Goal: Task Accomplishment & Management: Manage account settings

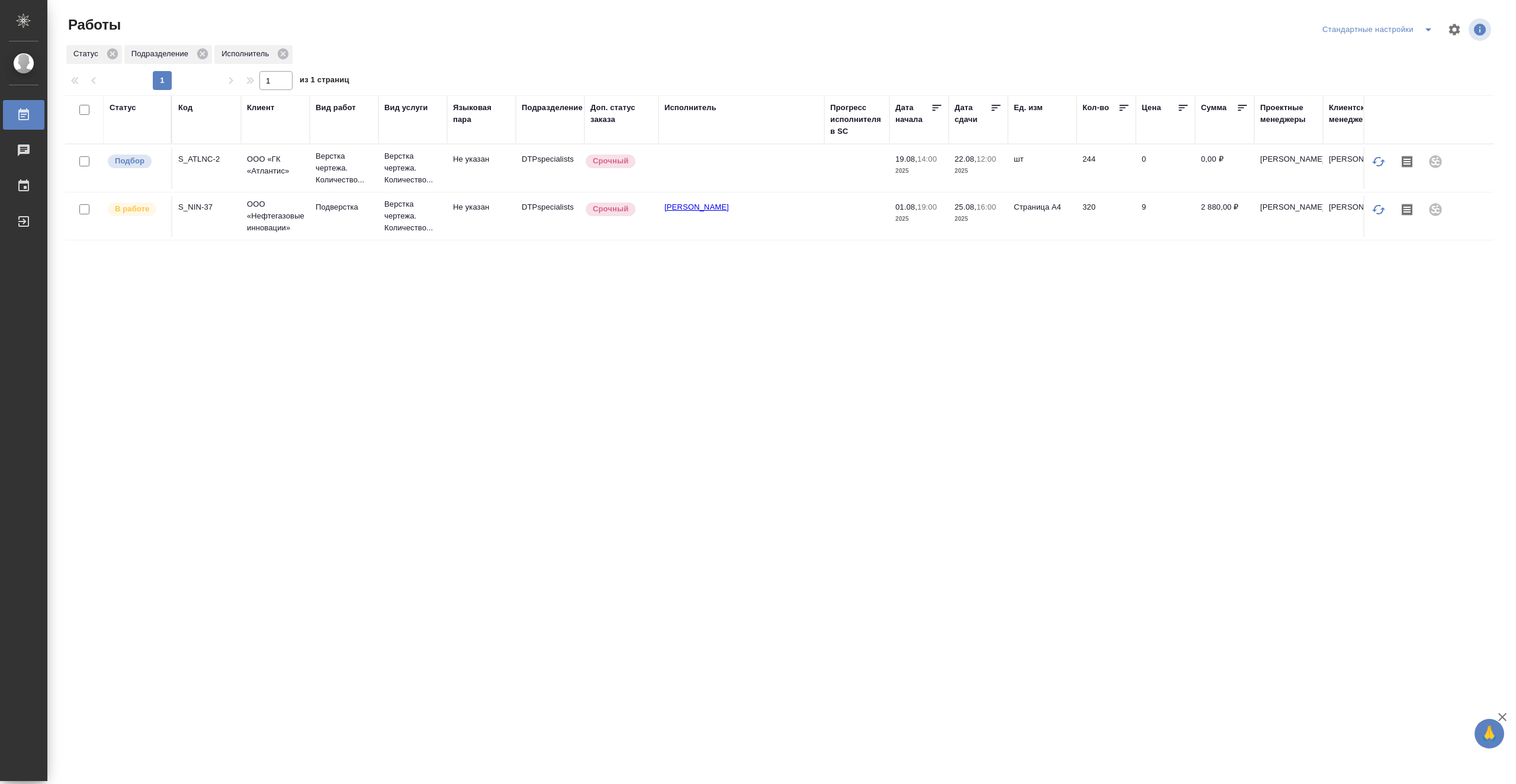
click at [792, 173] on td at bounding box center [741, 168] width 166 height 42
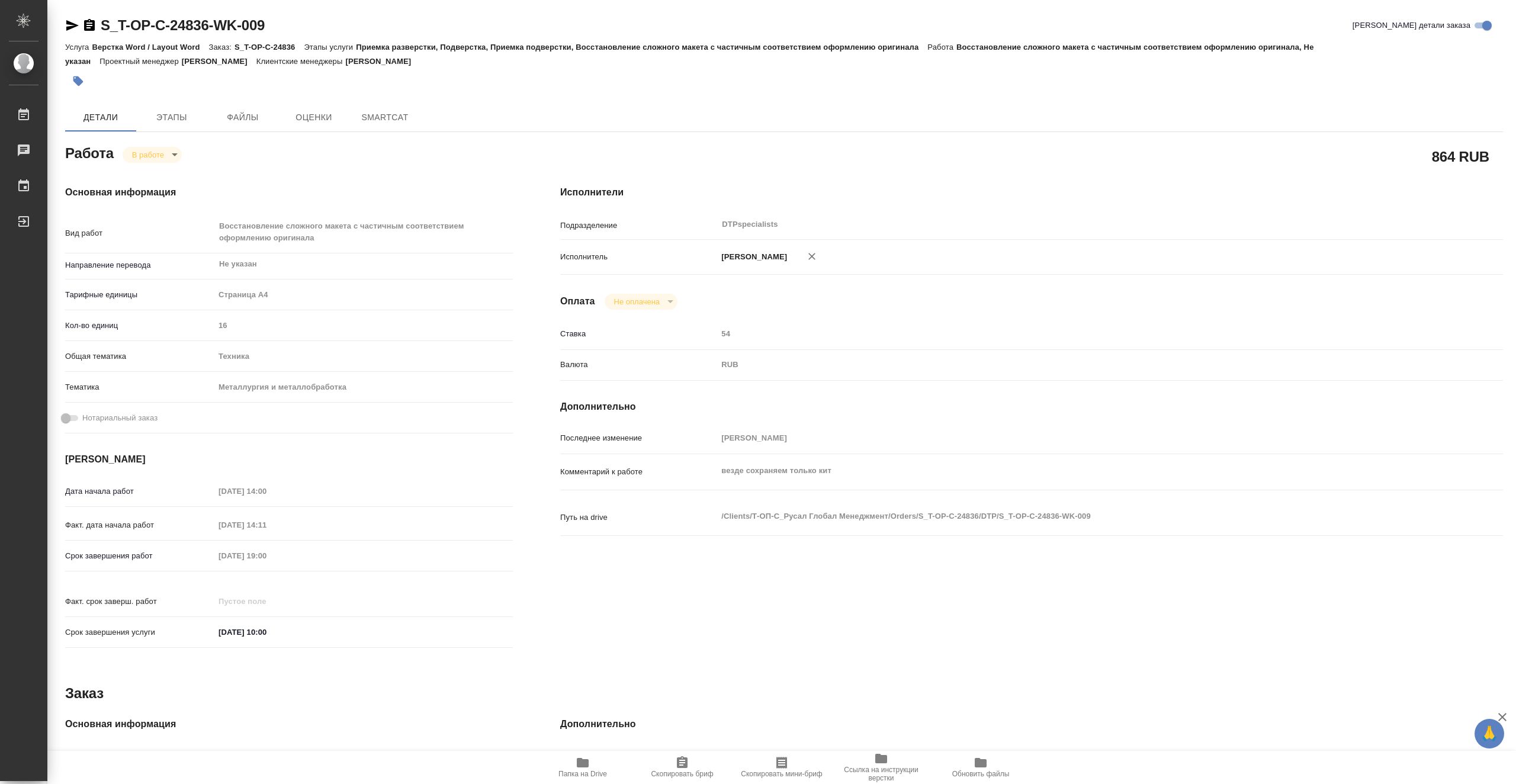
type textarea "x"
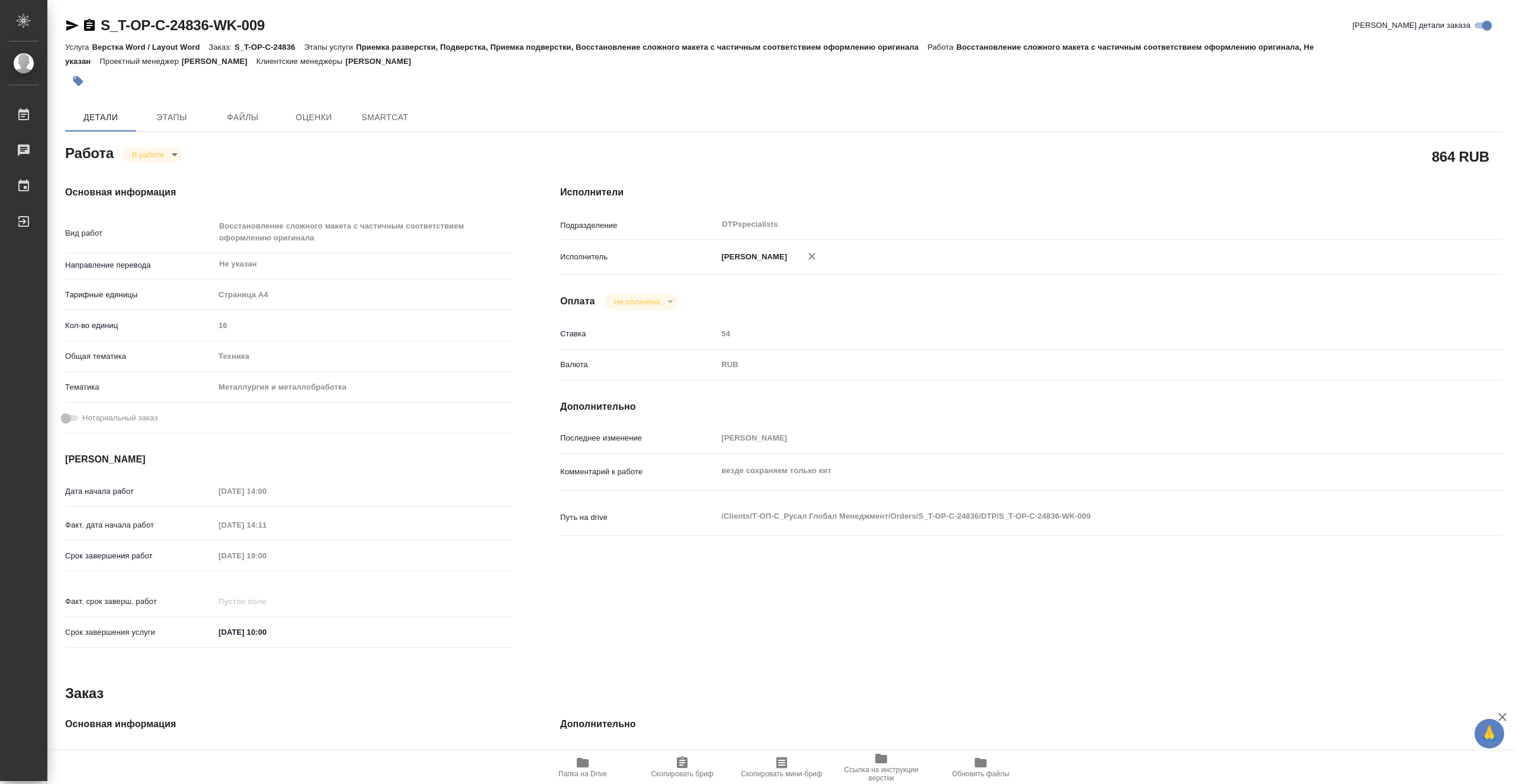
type textarea "x"
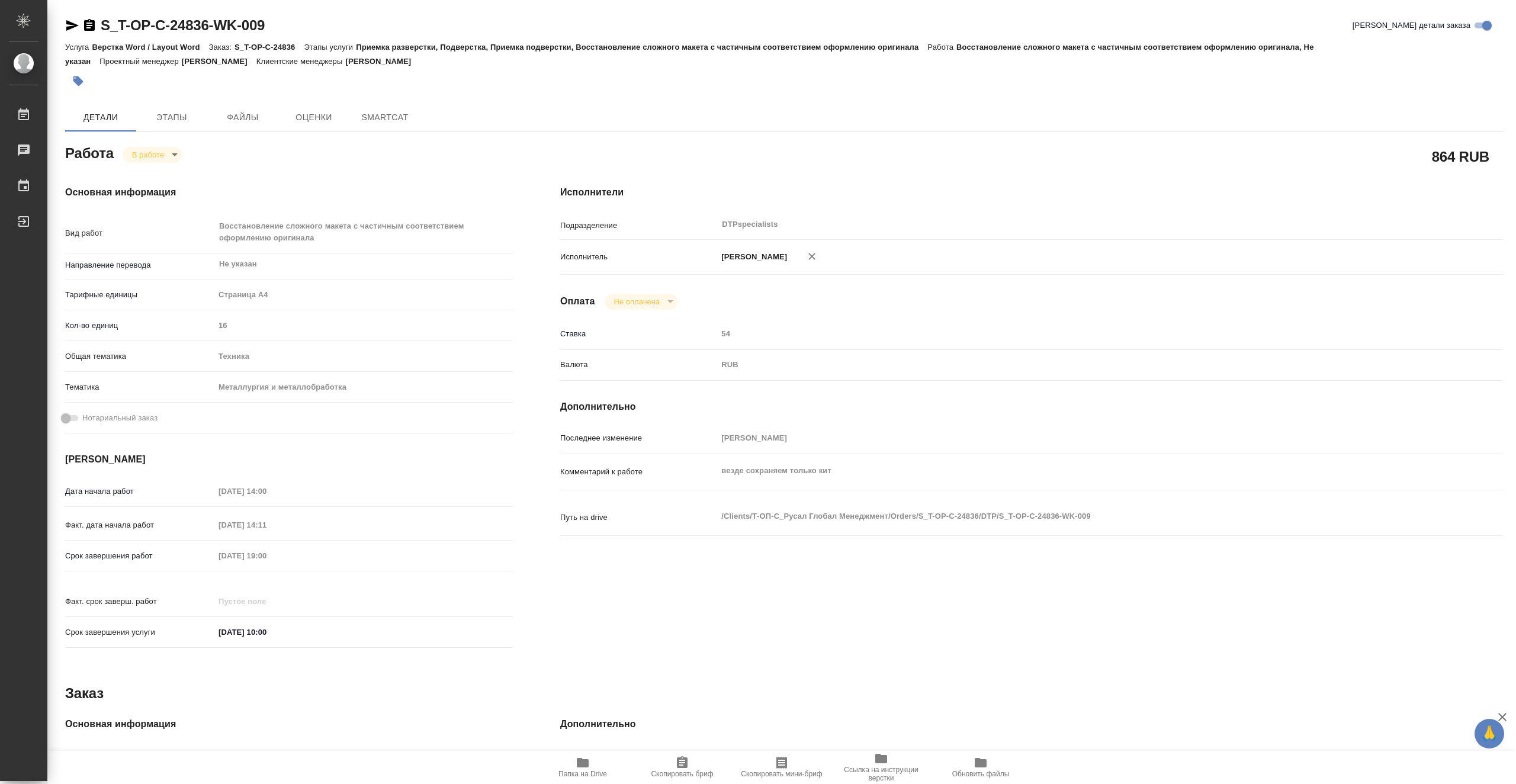
type textarea "x"
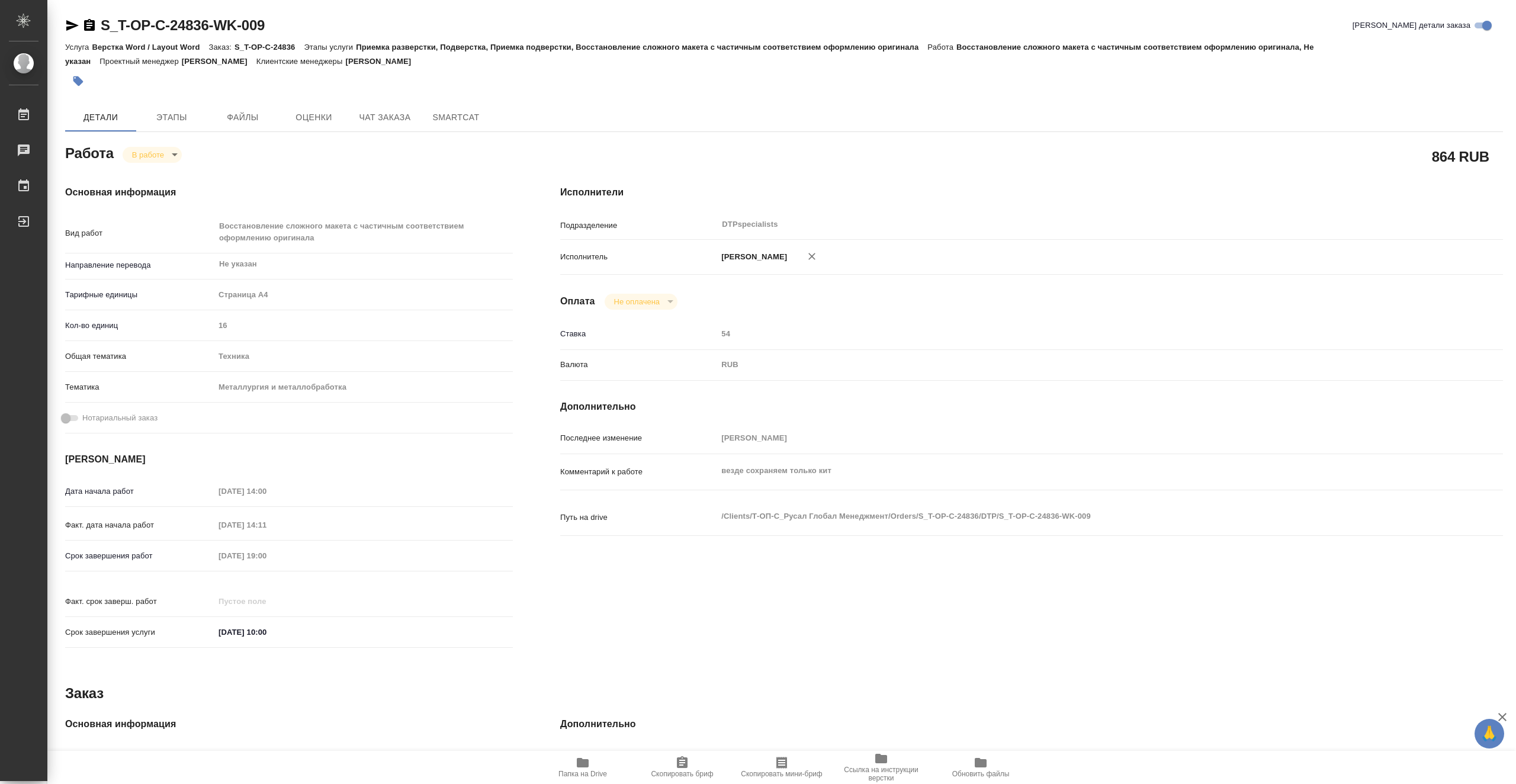
type textarea "x"
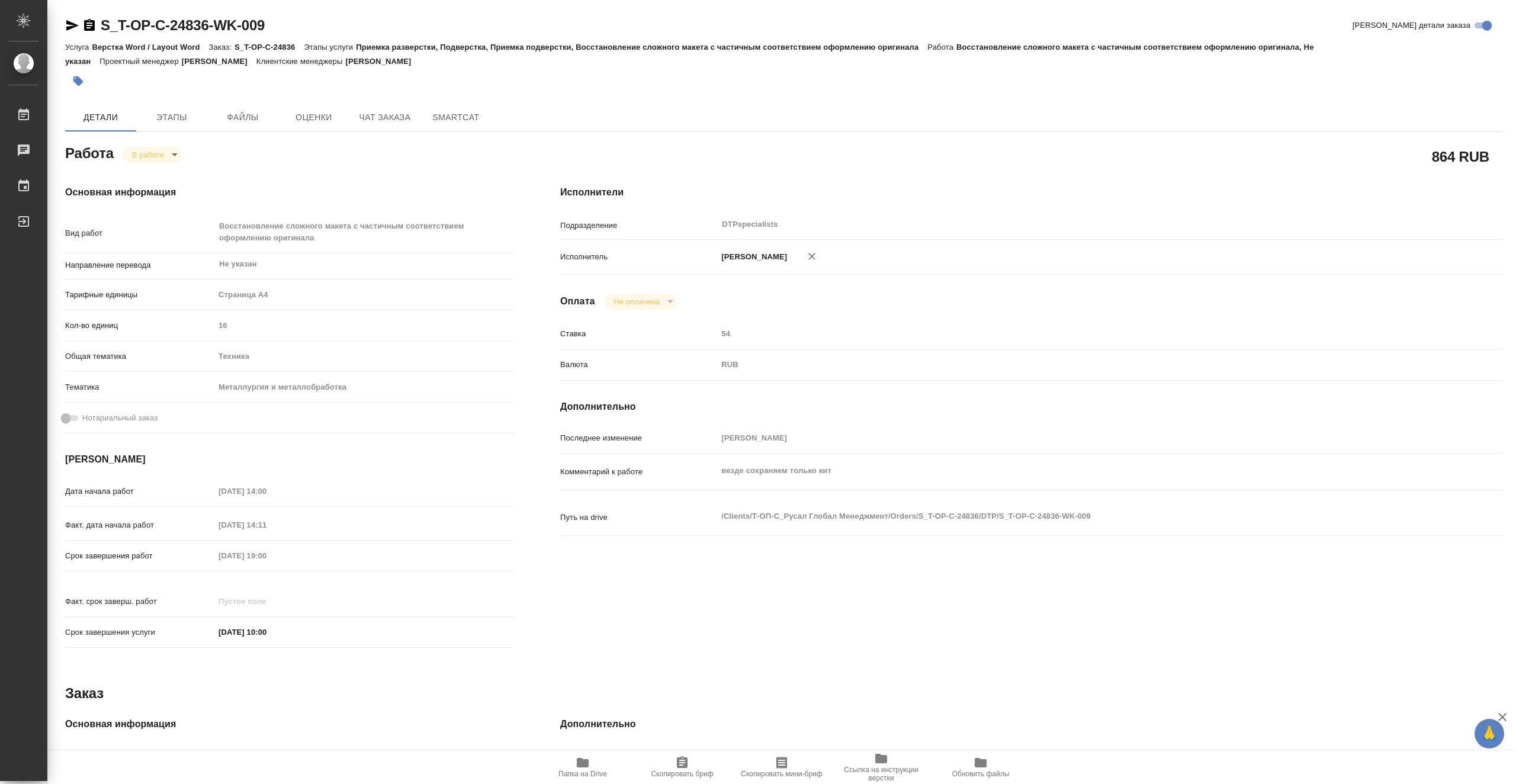
type textarea "x"
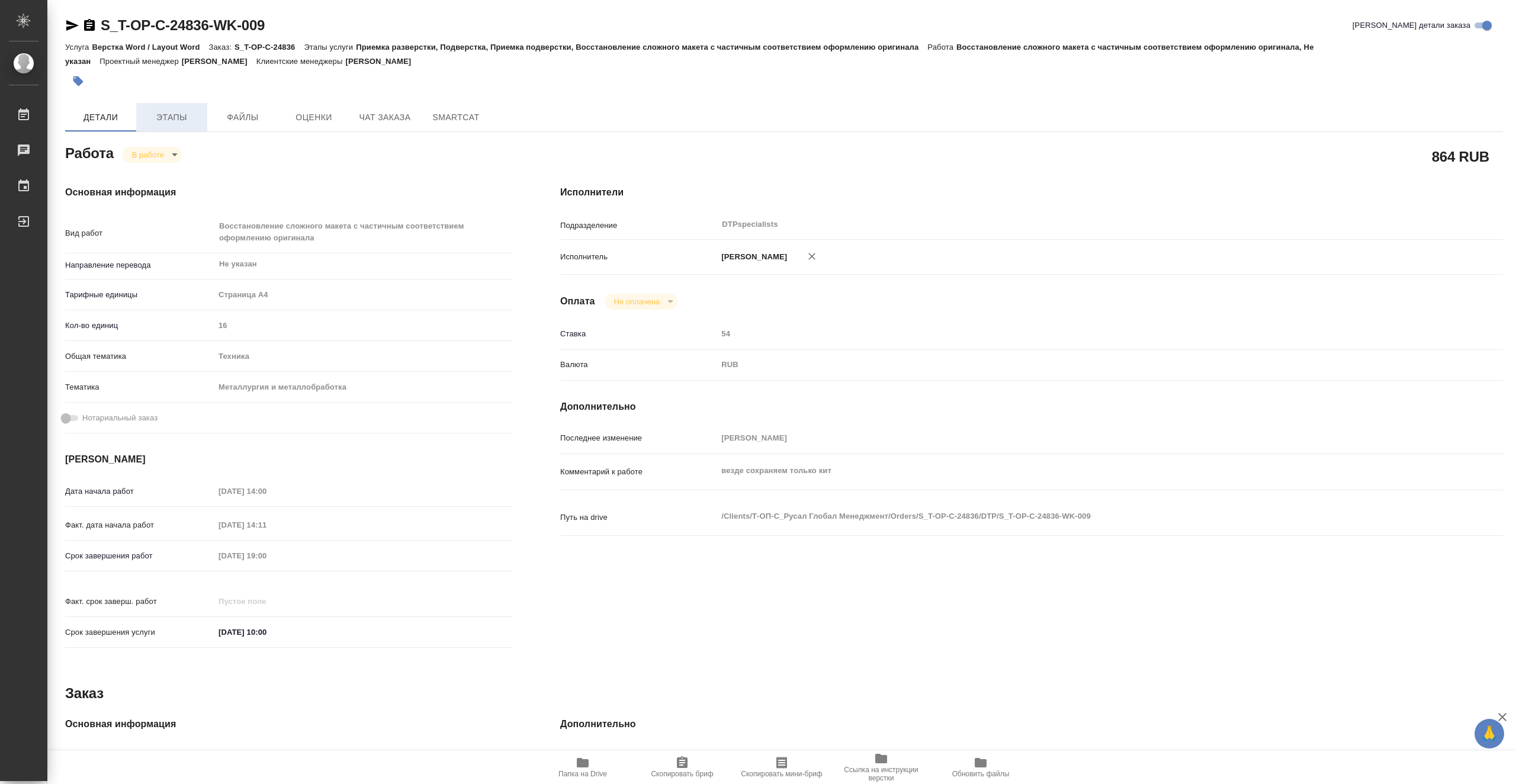
click at [160, 124] on span "Этапы" at bounding box center [171, 117] width 57 height 15
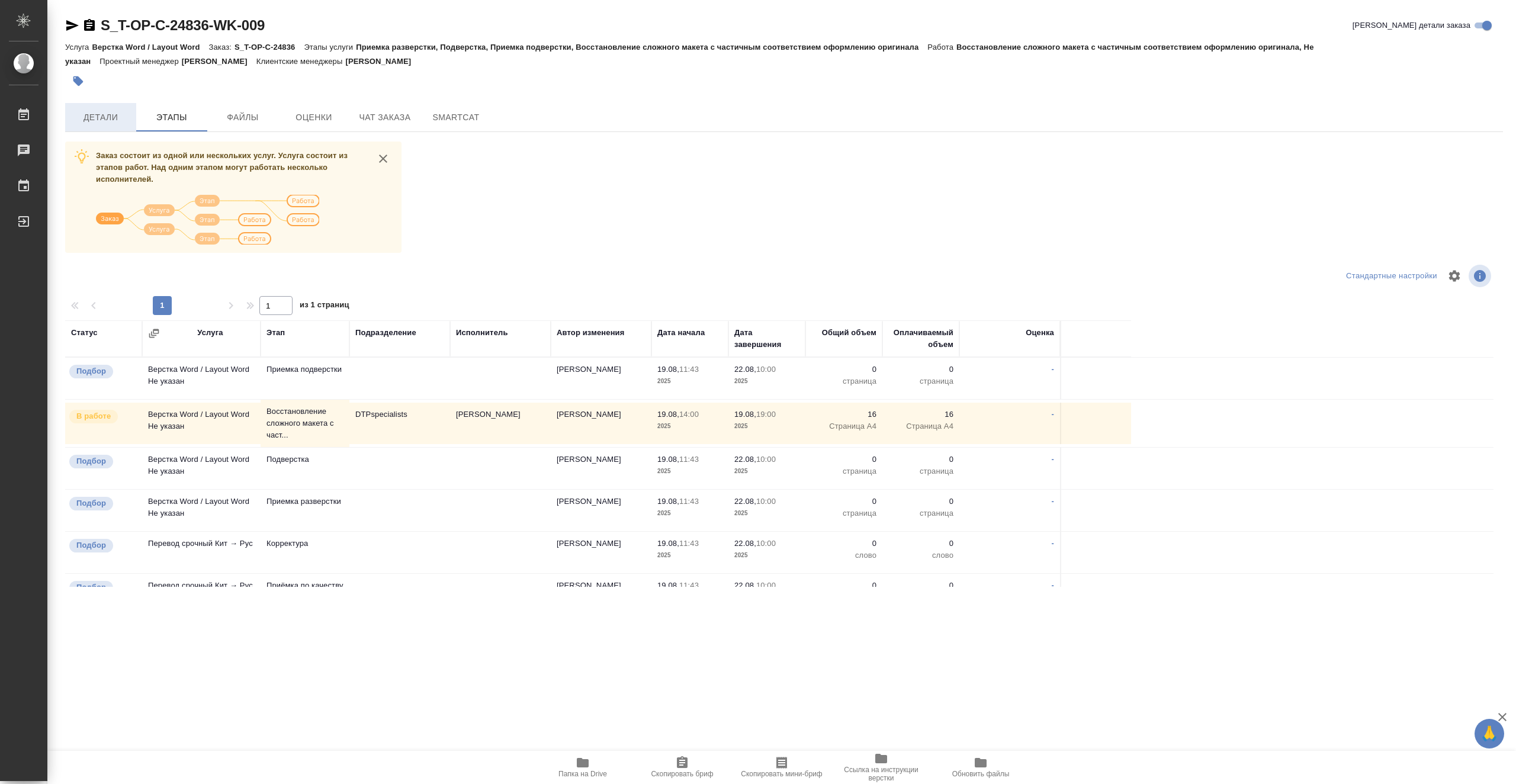
click at [105, 116] on span "Детали" at bounding box center [101, 117] width 57 height 15
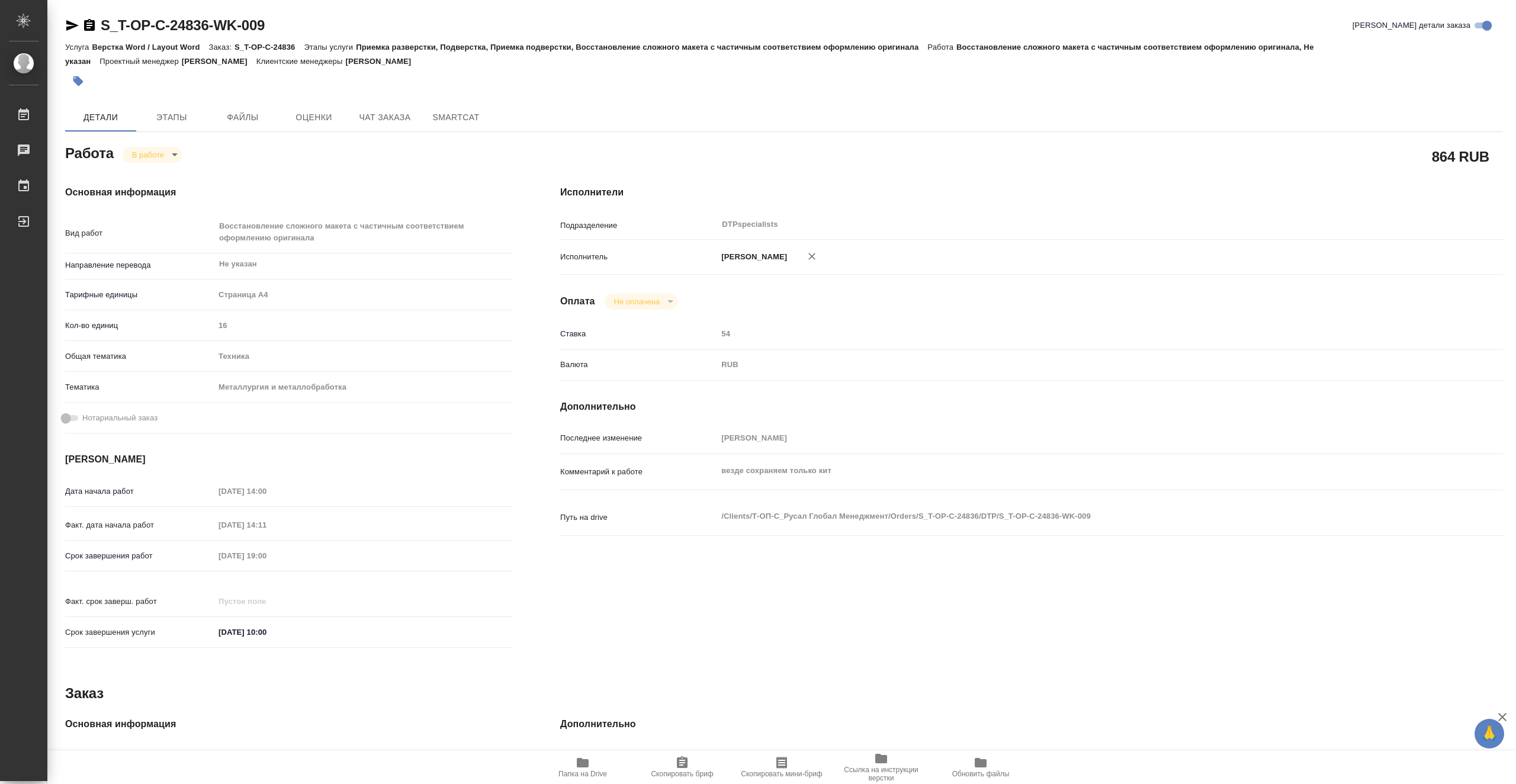
type textarea "x"
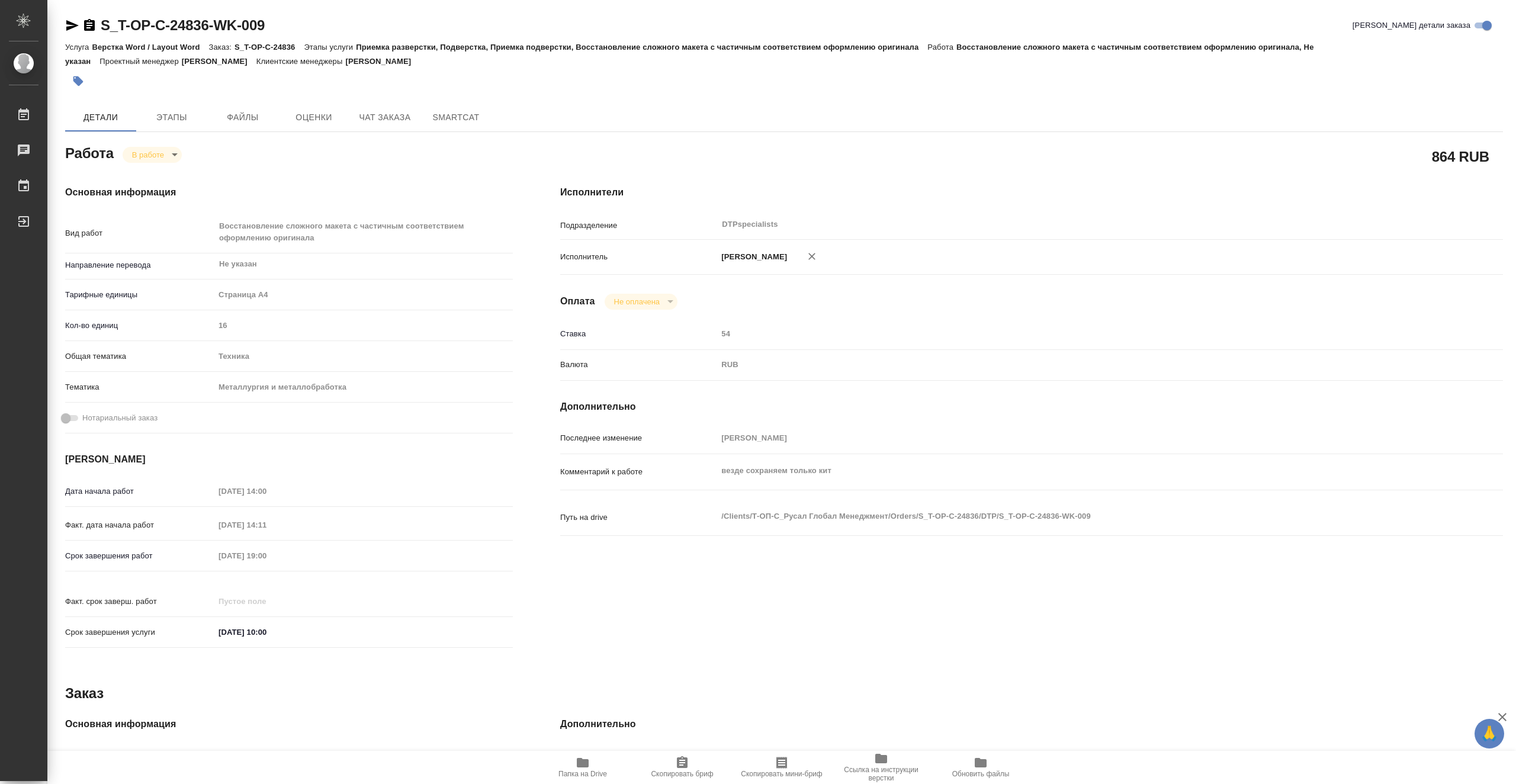
type textarea "x"
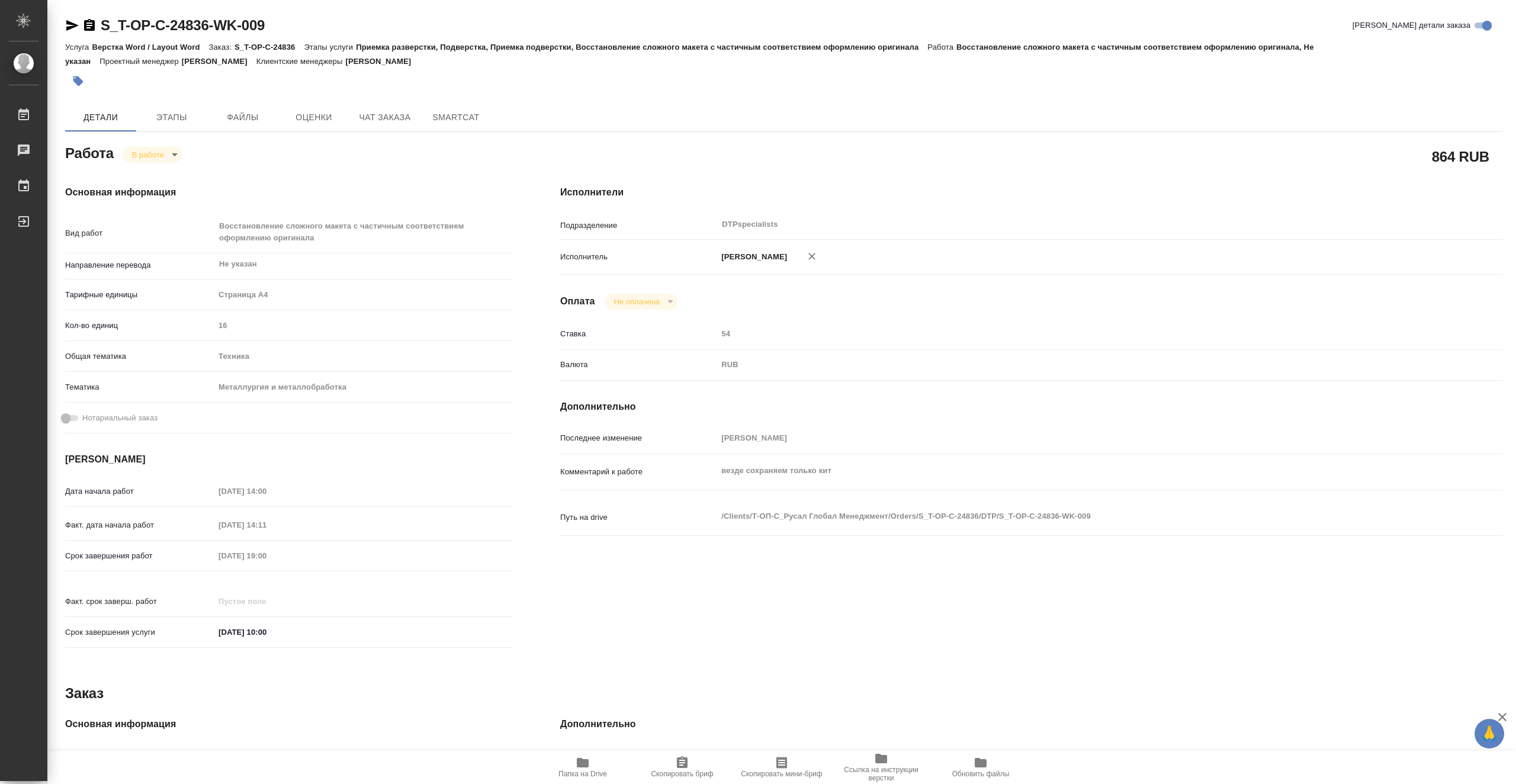
click at [604, 768] on span "Папка на Drive" at bounding box center [583, 767] width 85 height 23
click at [170, 152] on body "🙏 .cls-1 fill:#fff; AWATERA Vasiutchenko Aleksandr Работы 0 Чаты График Выйти S…" at bounding box center [758, 392] width 1516 height 784
click at [183, 172] on li "Выполнен" at bounding box center [162, 175] width 78 height 20
type textarea "x"
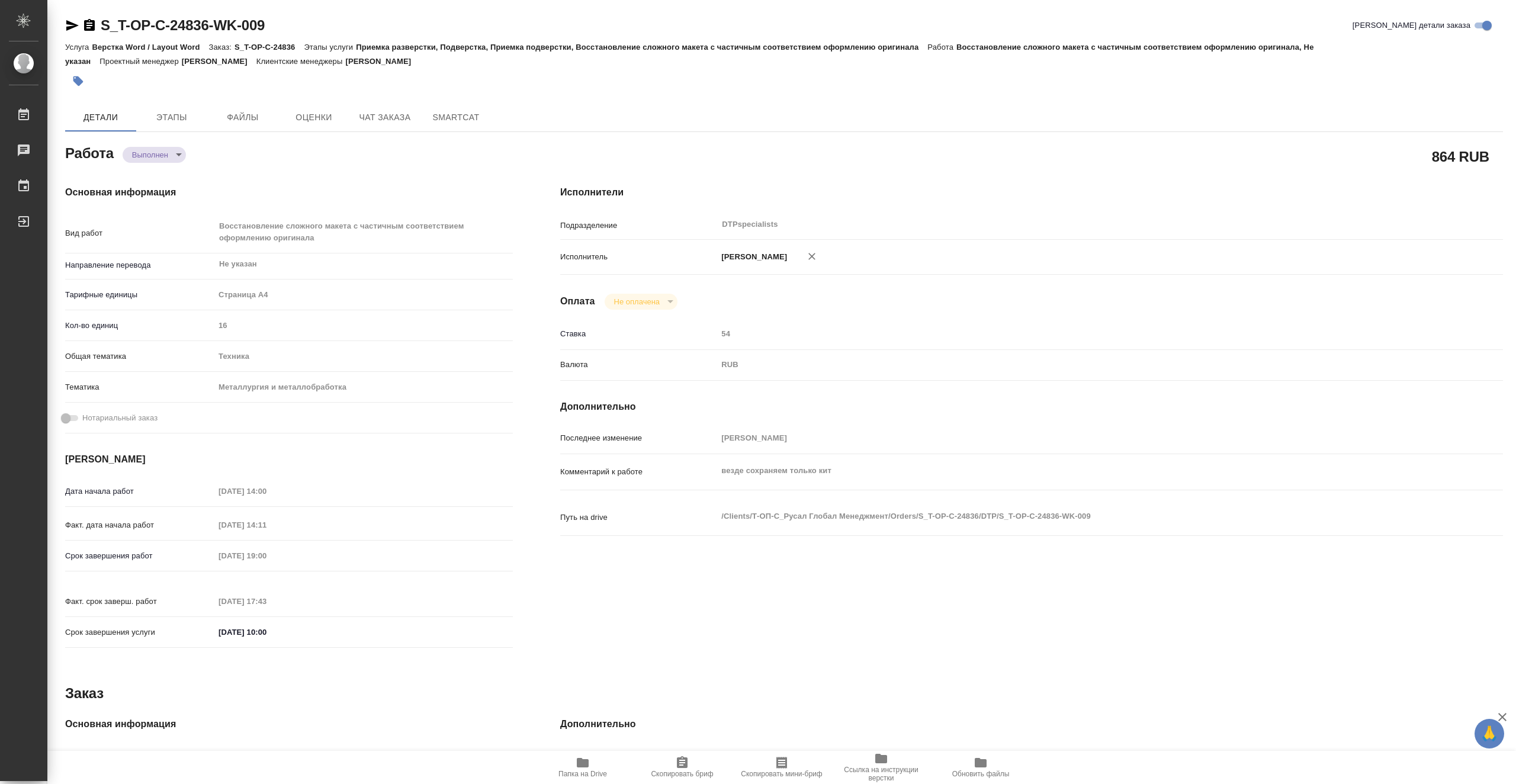
type textarea "x"
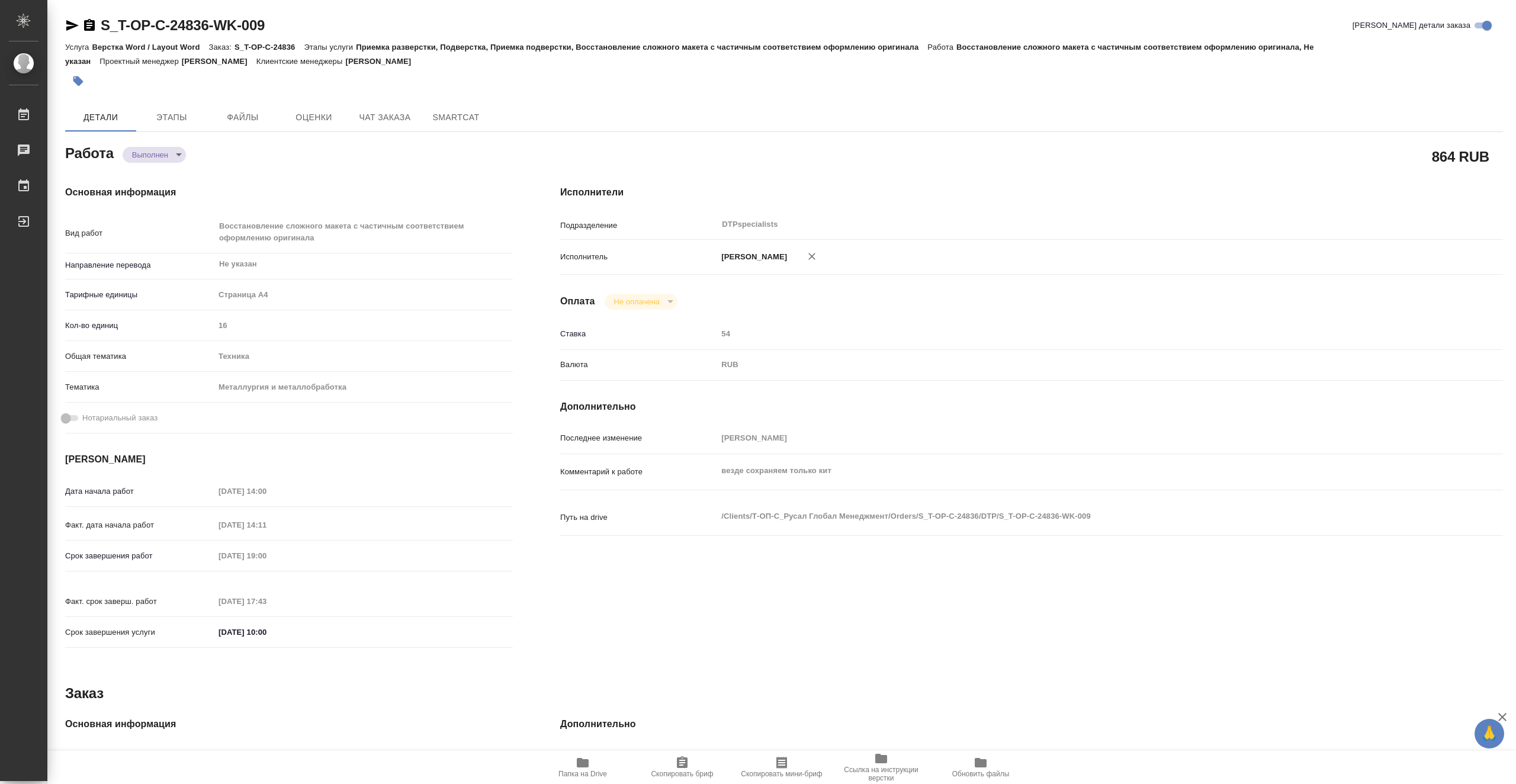
type textarea "x"
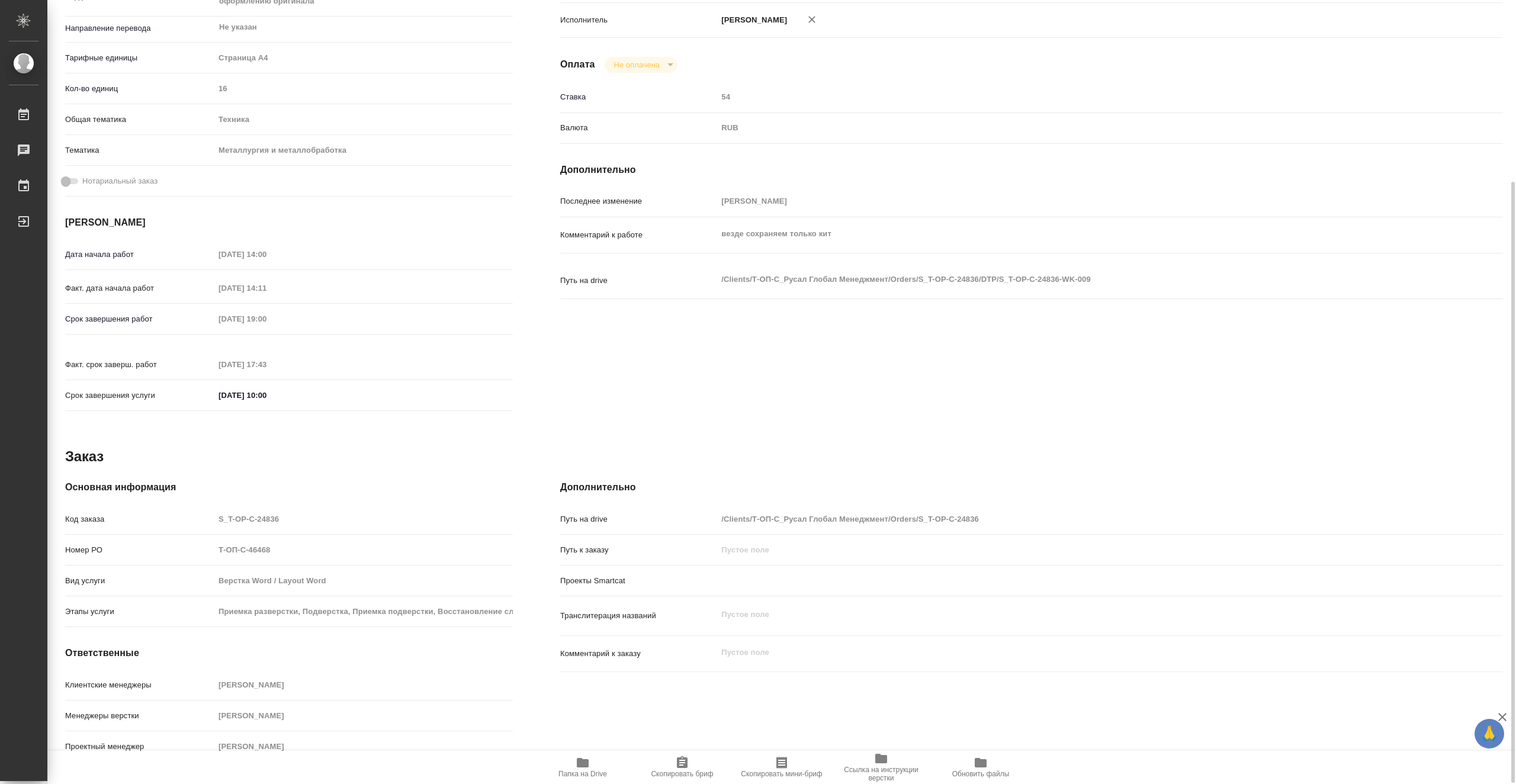
scroll to position [238, 0]
type textarea "x"
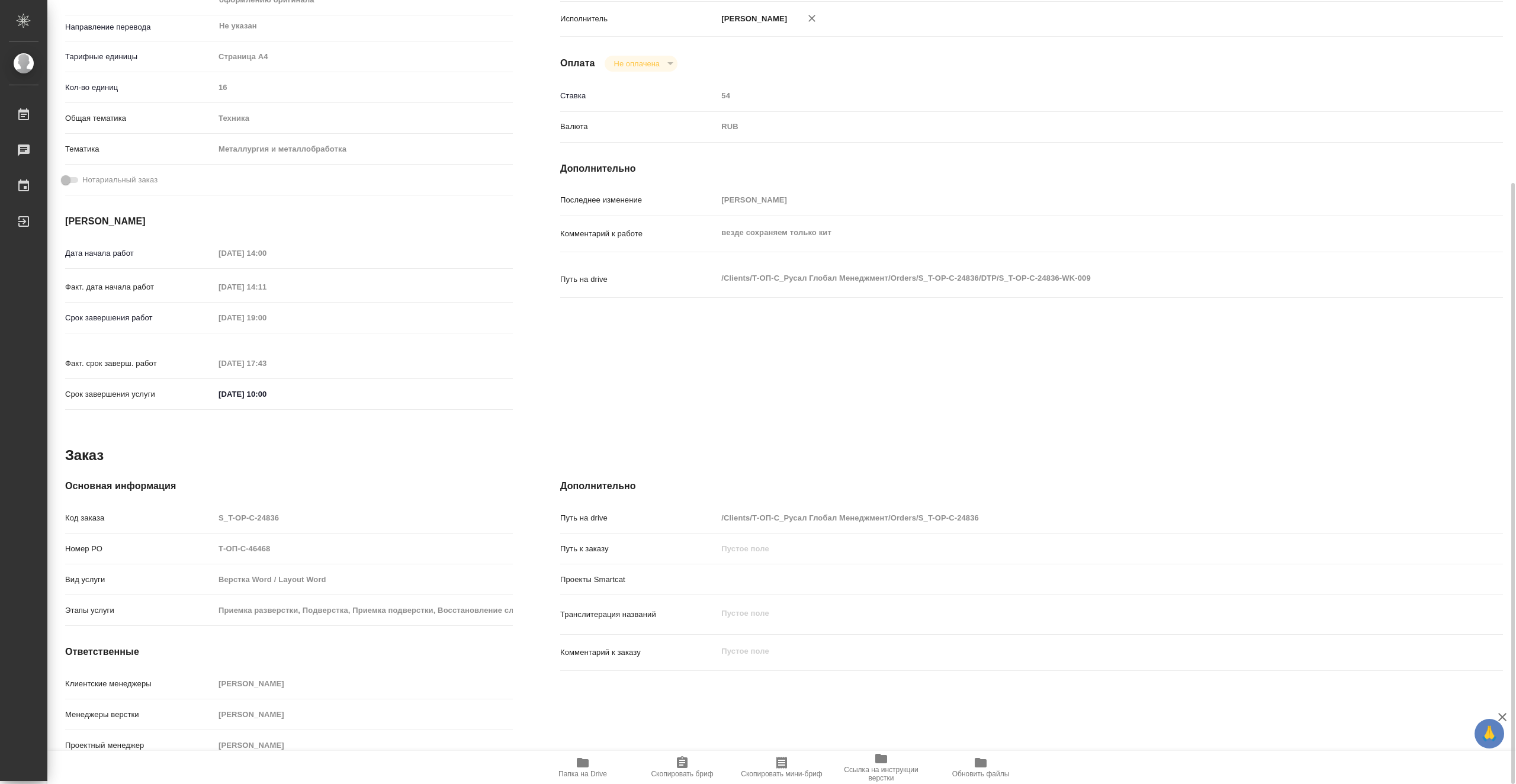
type textarea "x"
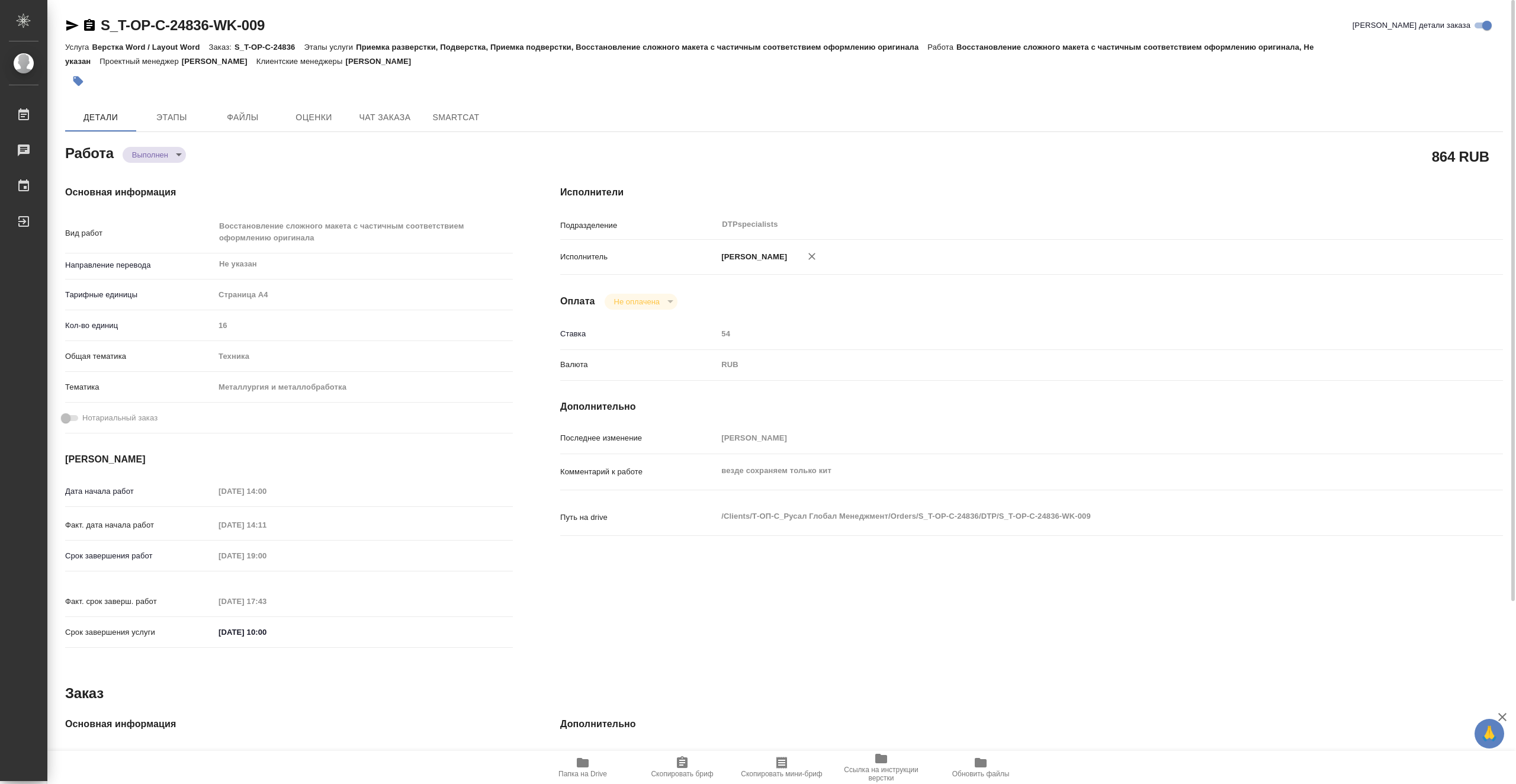
click at [70, 27] on icon "button" at bounding box center [73, 26] width 13 height 11
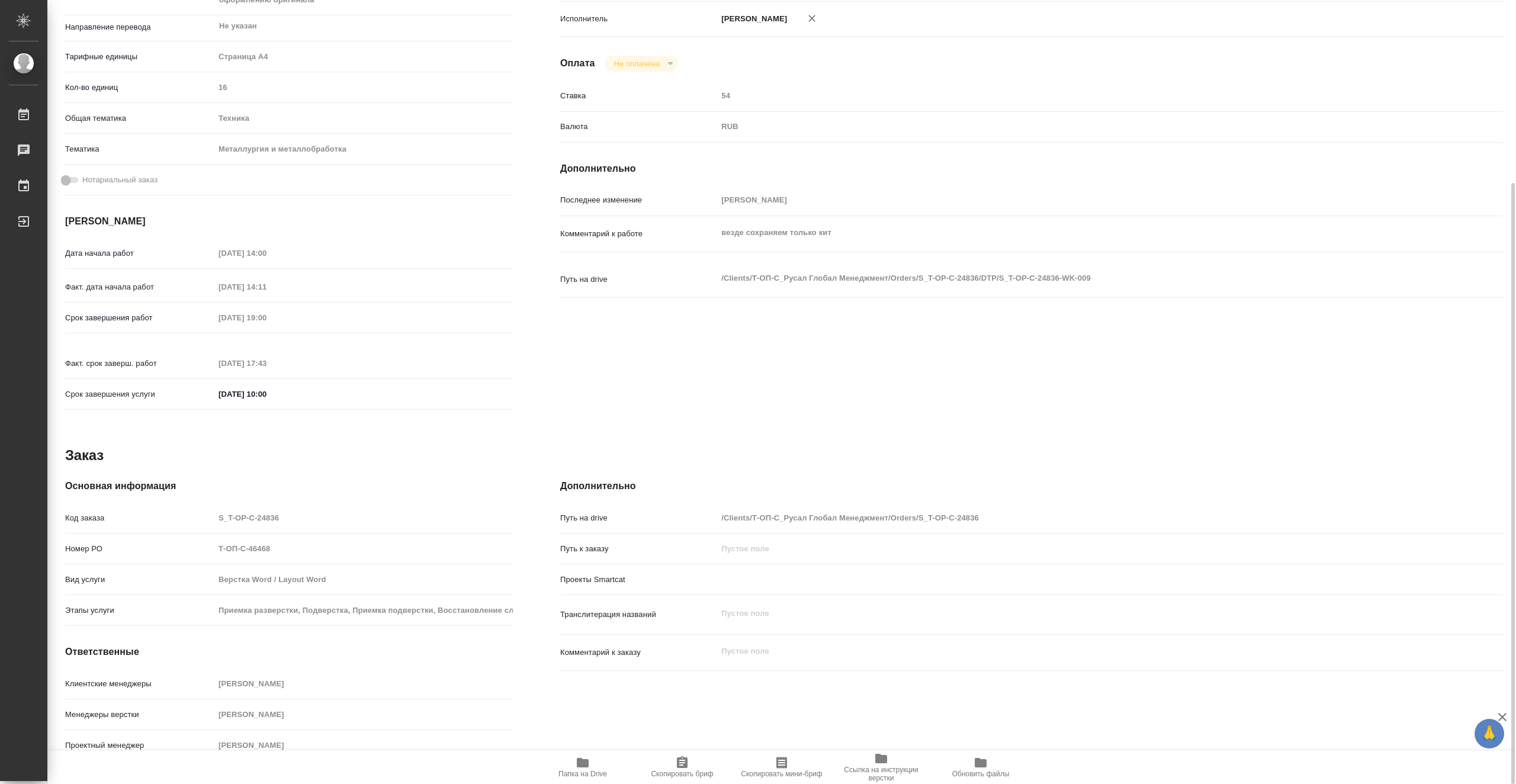
scroll to position [60, 0]
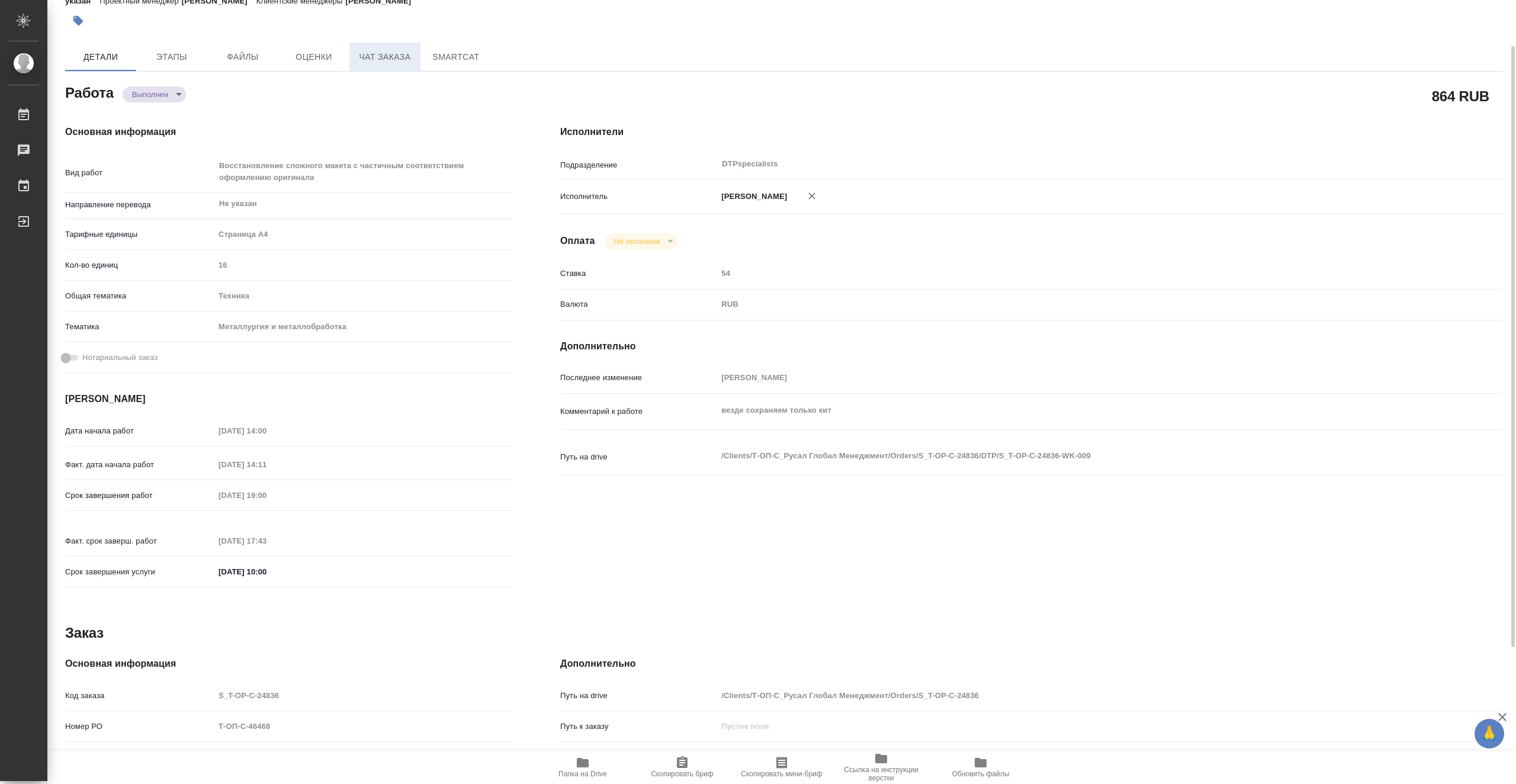
click at [382, 60] on span "Чат заказа" at bounding box center [385, 57] width 57 height 15
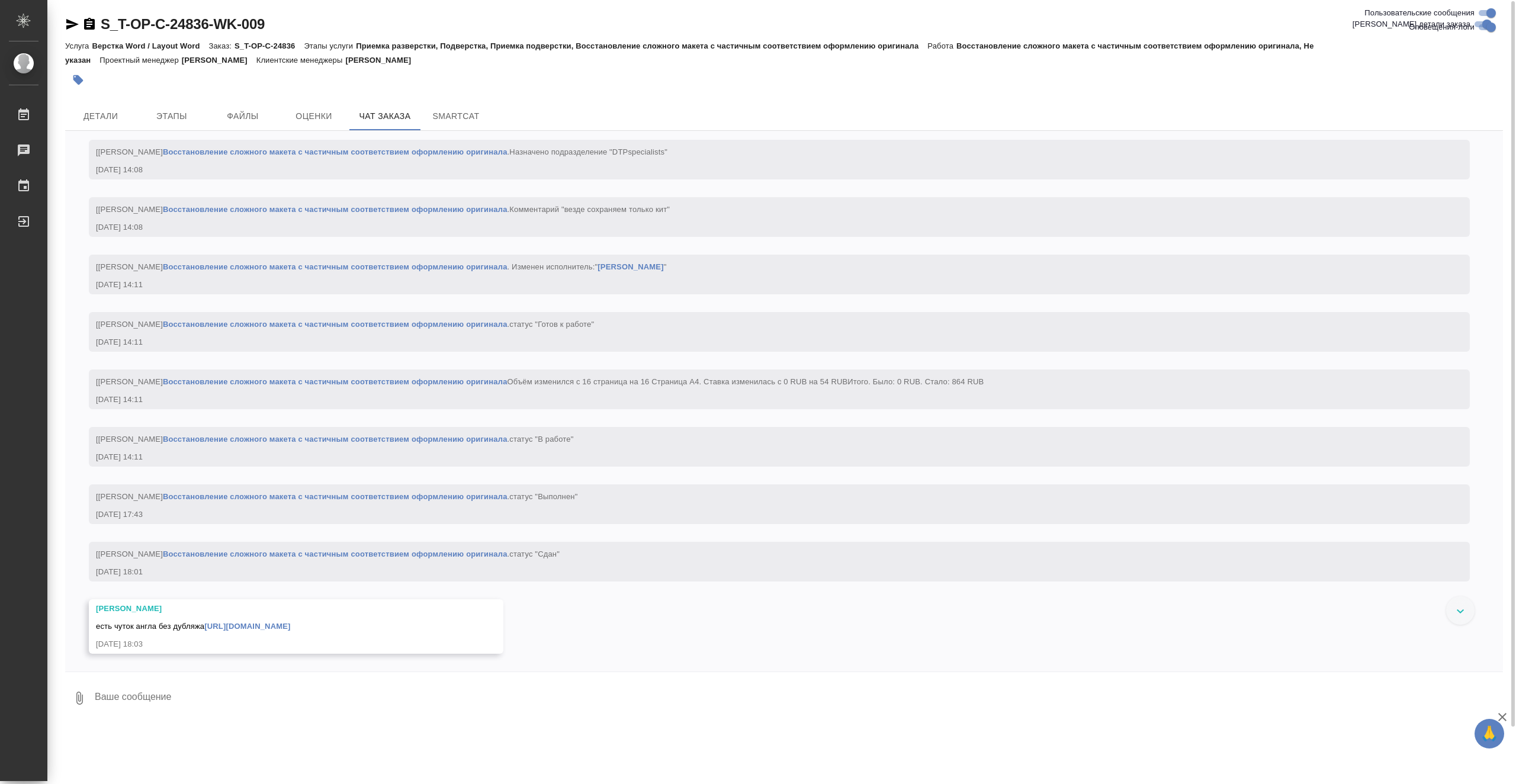
scroll to position [1801, 0]
click at [106, 106] on button "Детали" at bounding box center [101, 116] width 71 height 28
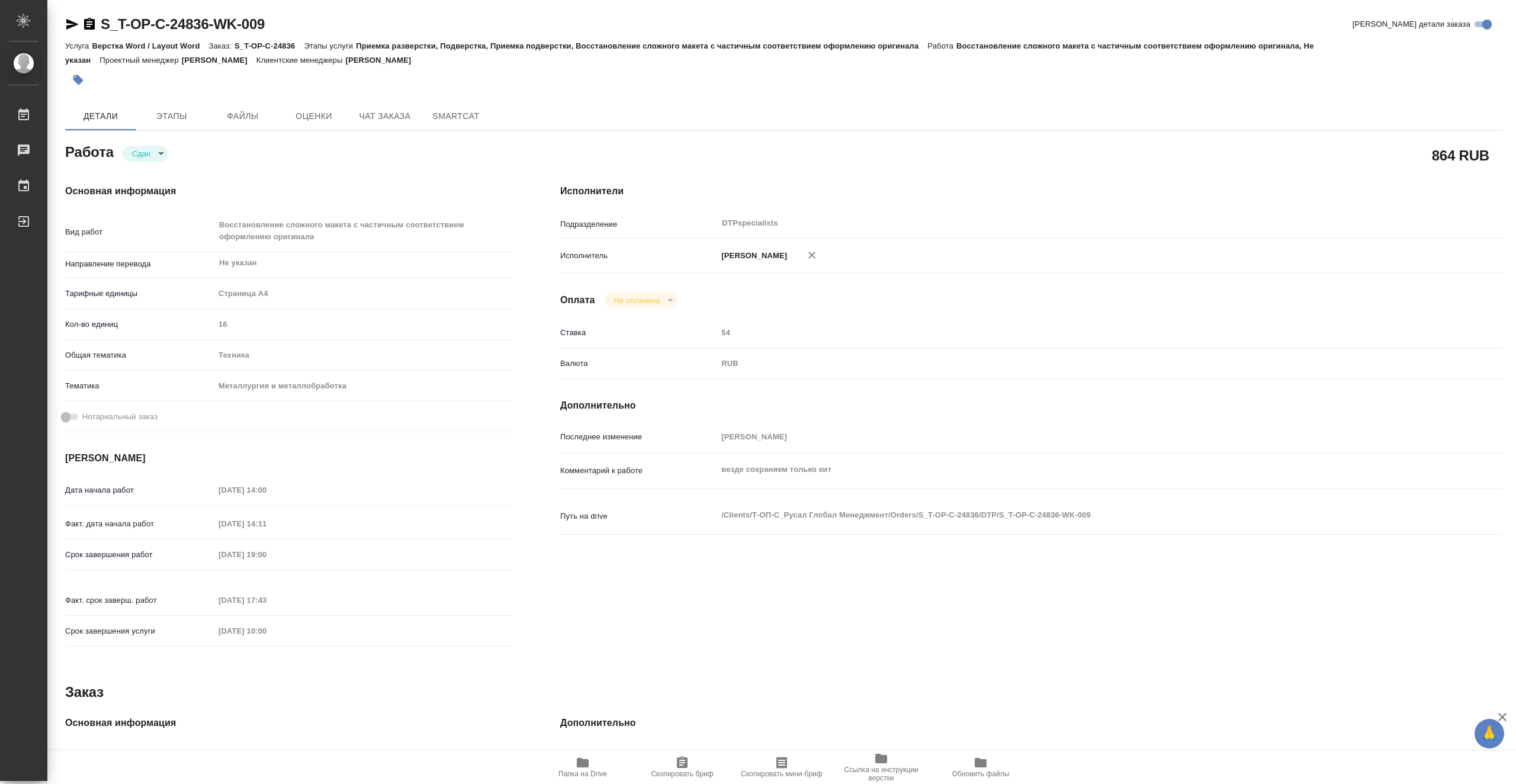
type textarea "x"
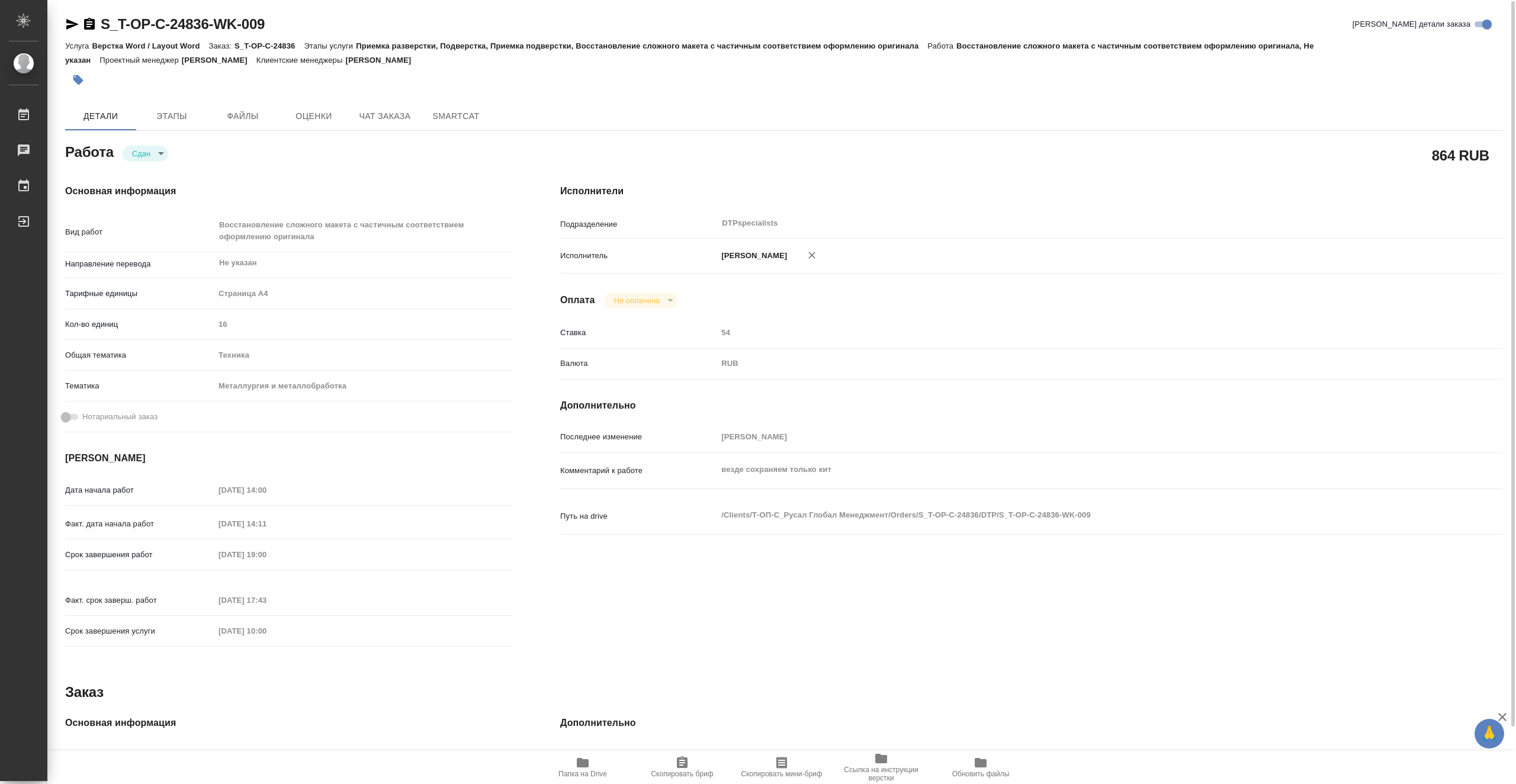
type textarea "x"
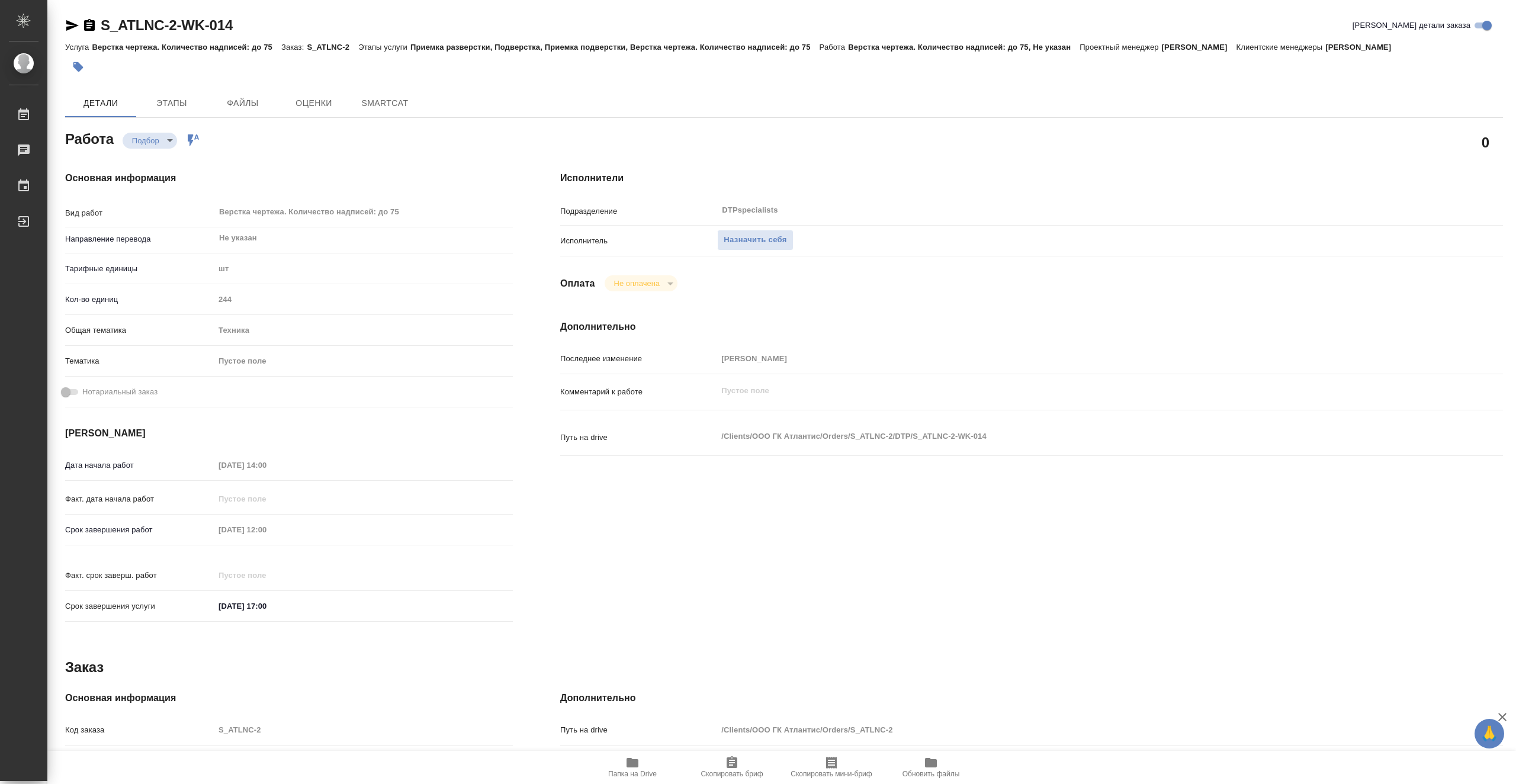
type textarea "x"
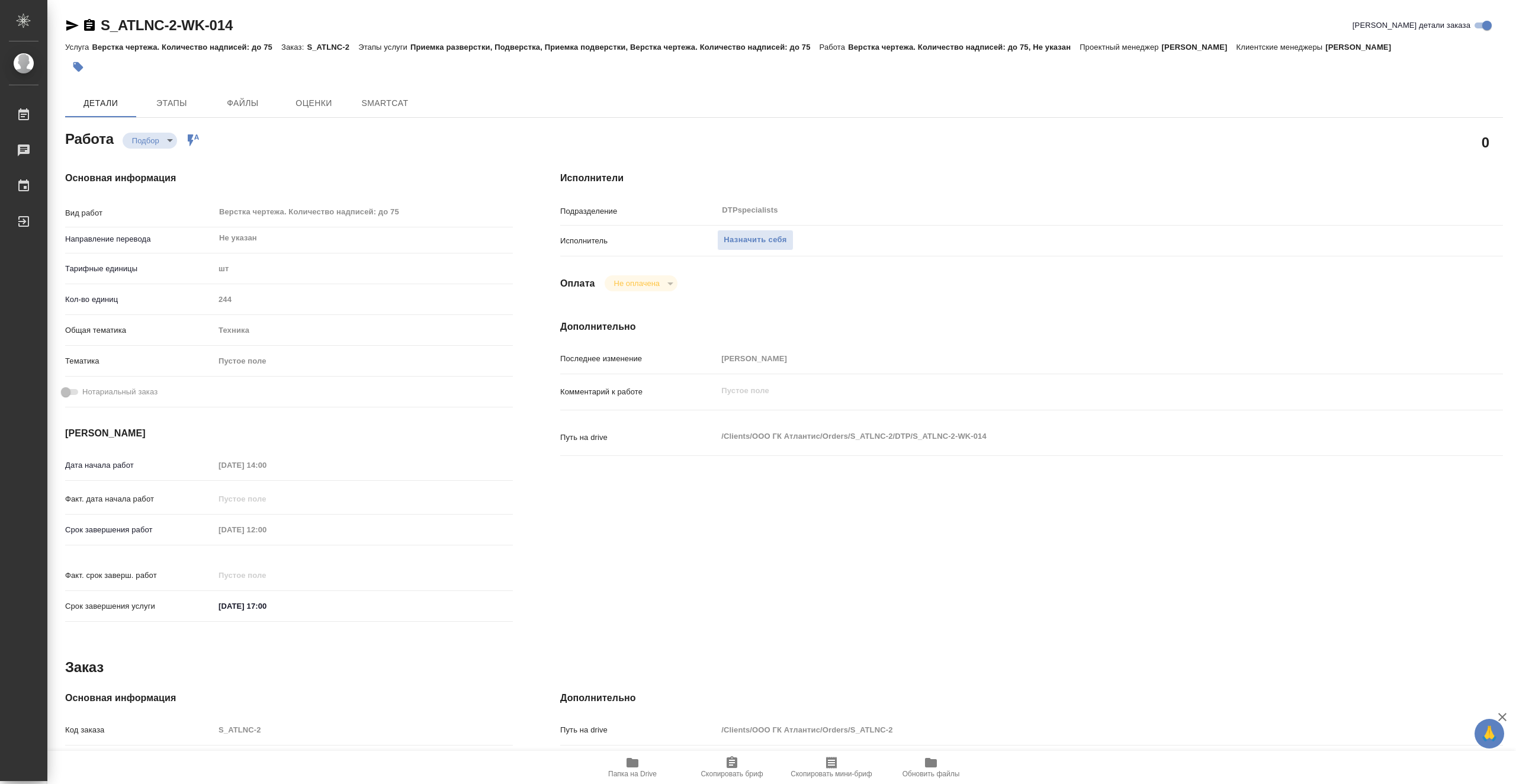
type textarea "x"
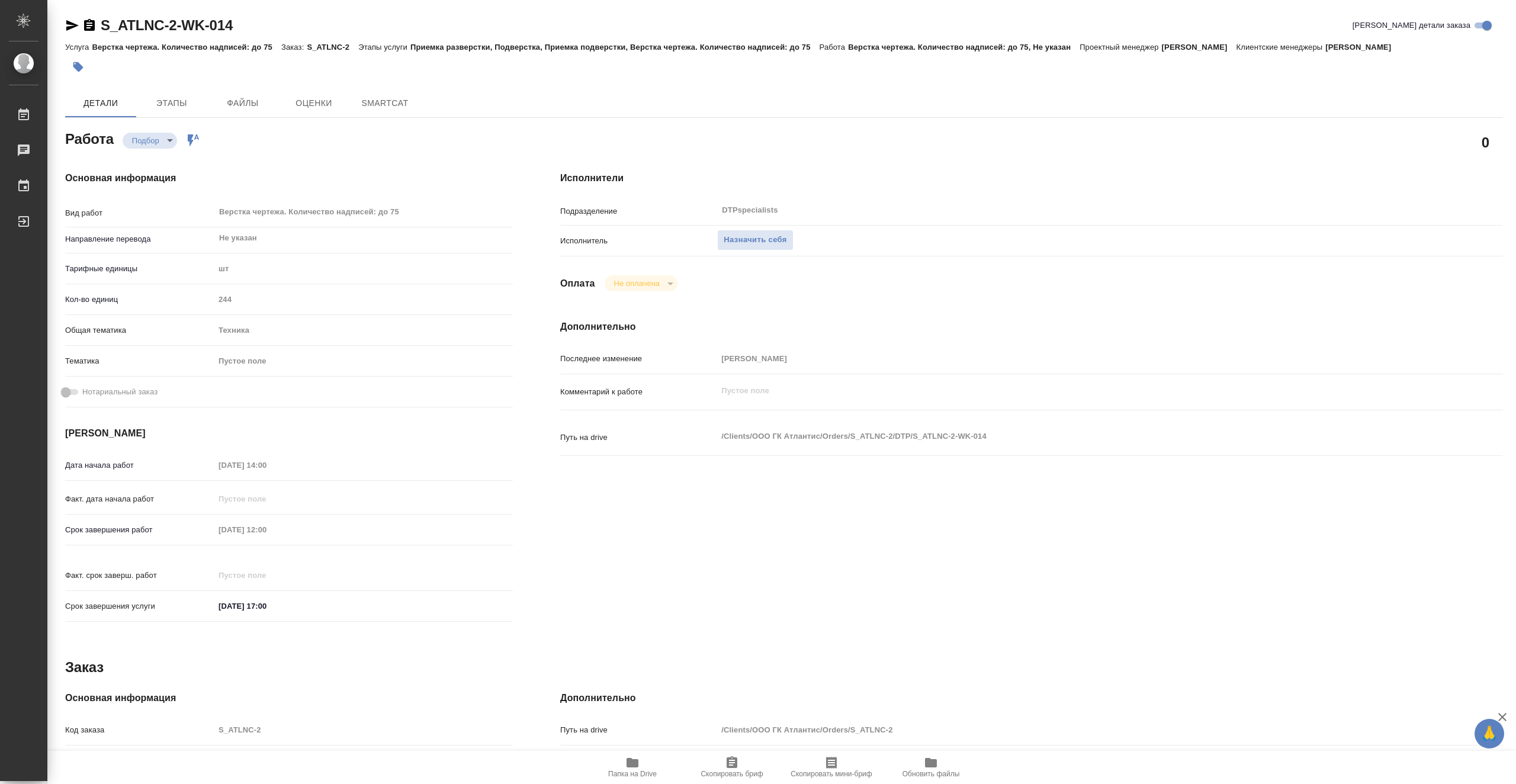
type textarea "x"
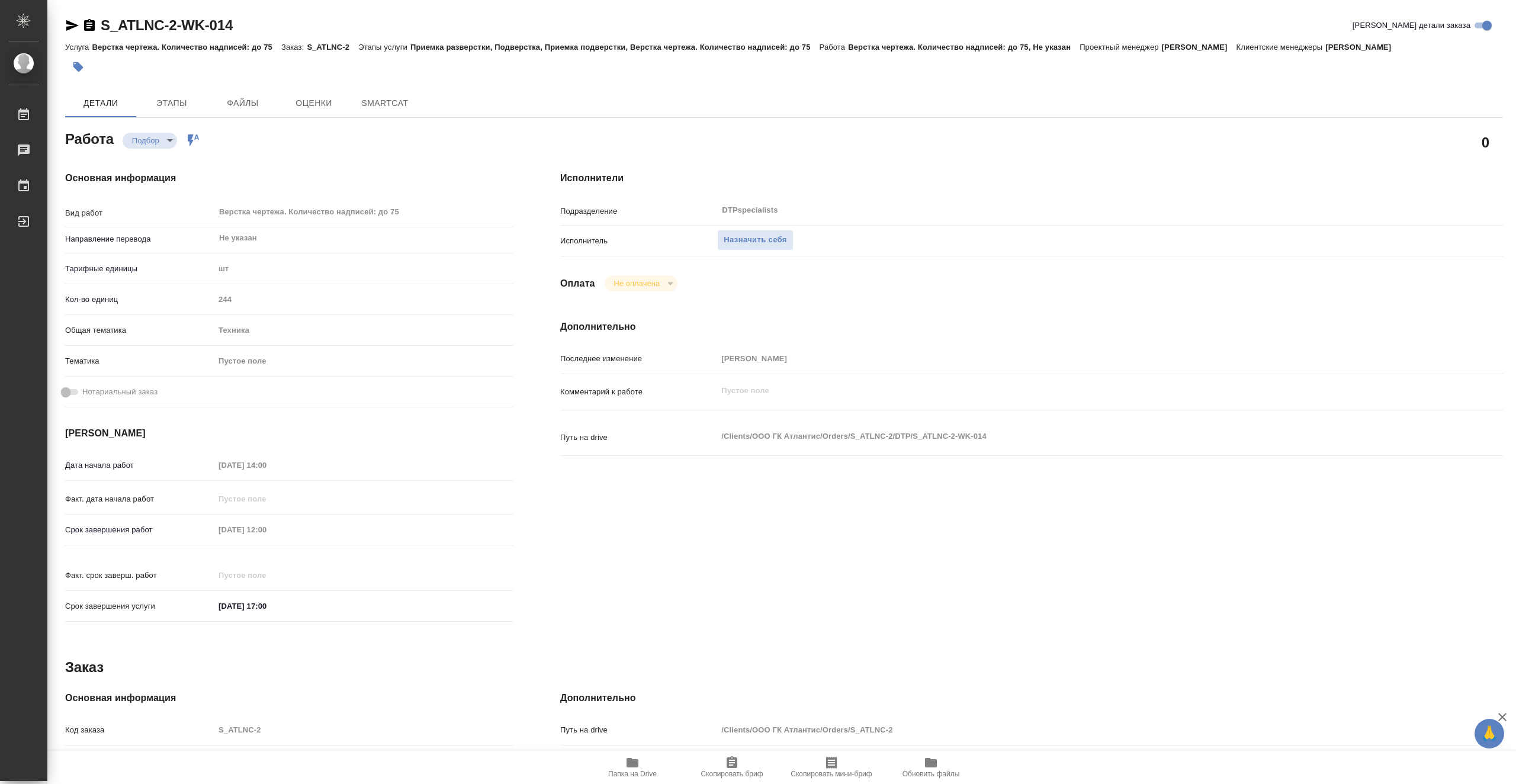
type textarea "x"
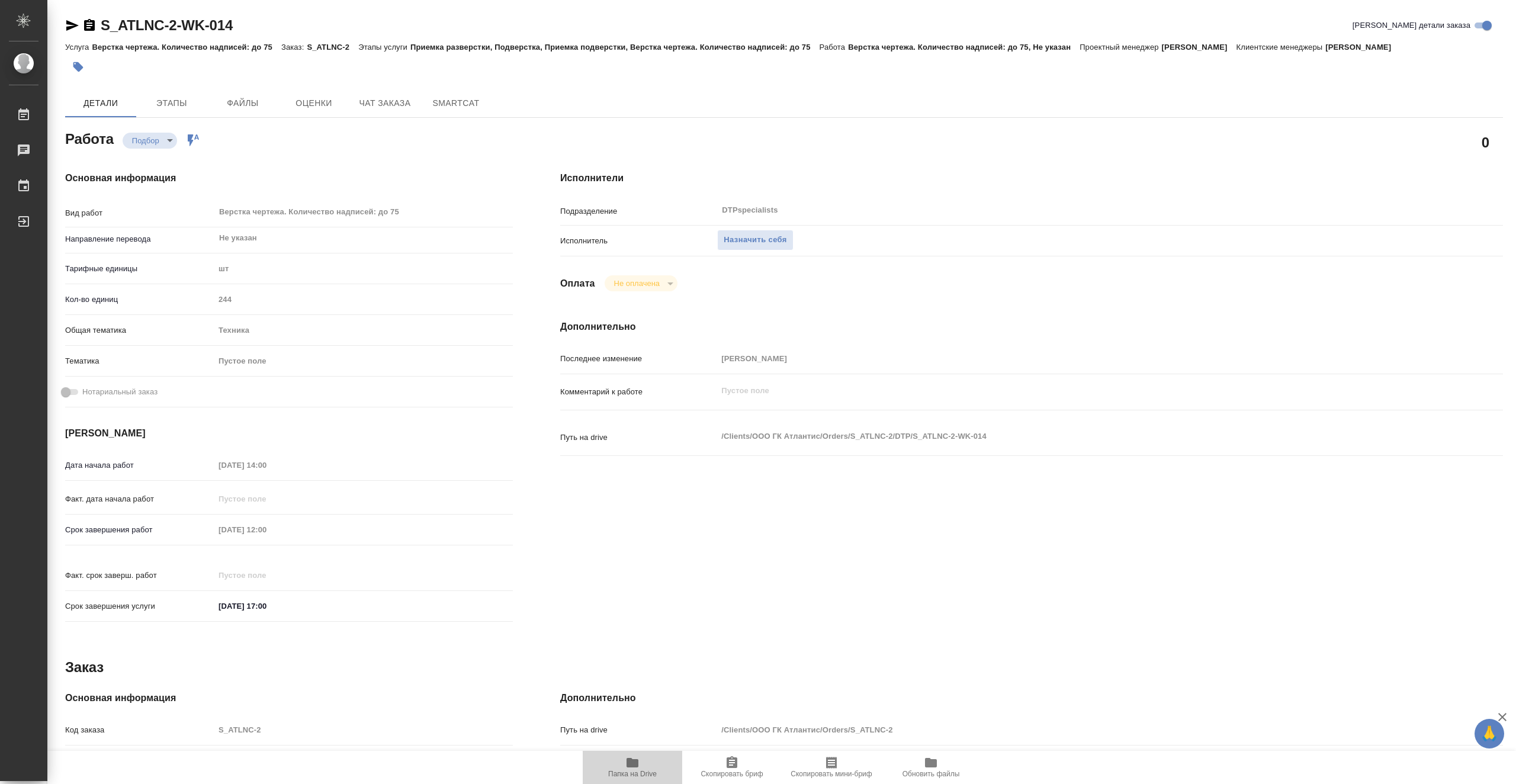
click at [629, 756] on icon "button" at bounding box center [632, 763] width 14 height 14
type textarea "x"
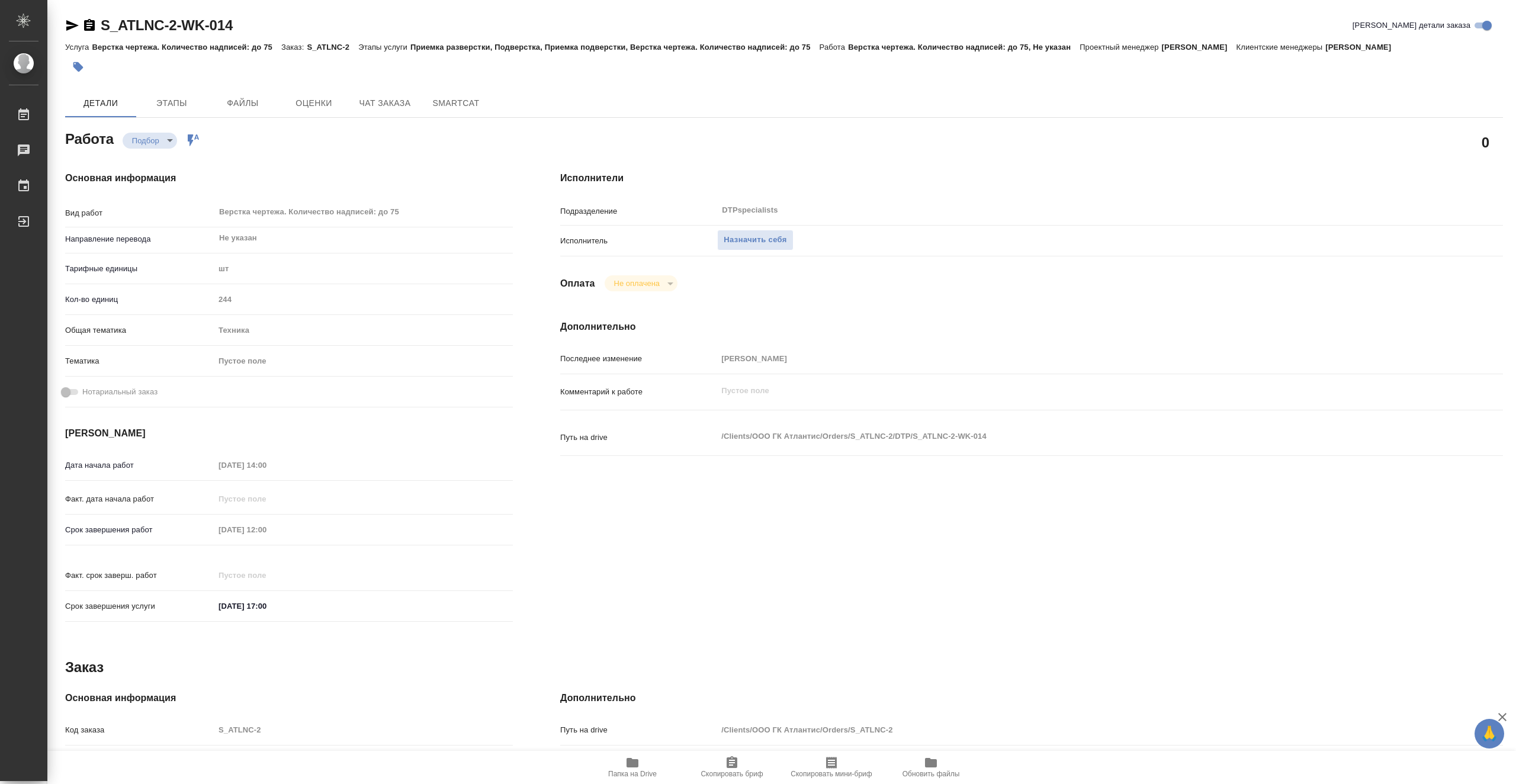
type textarea "x"
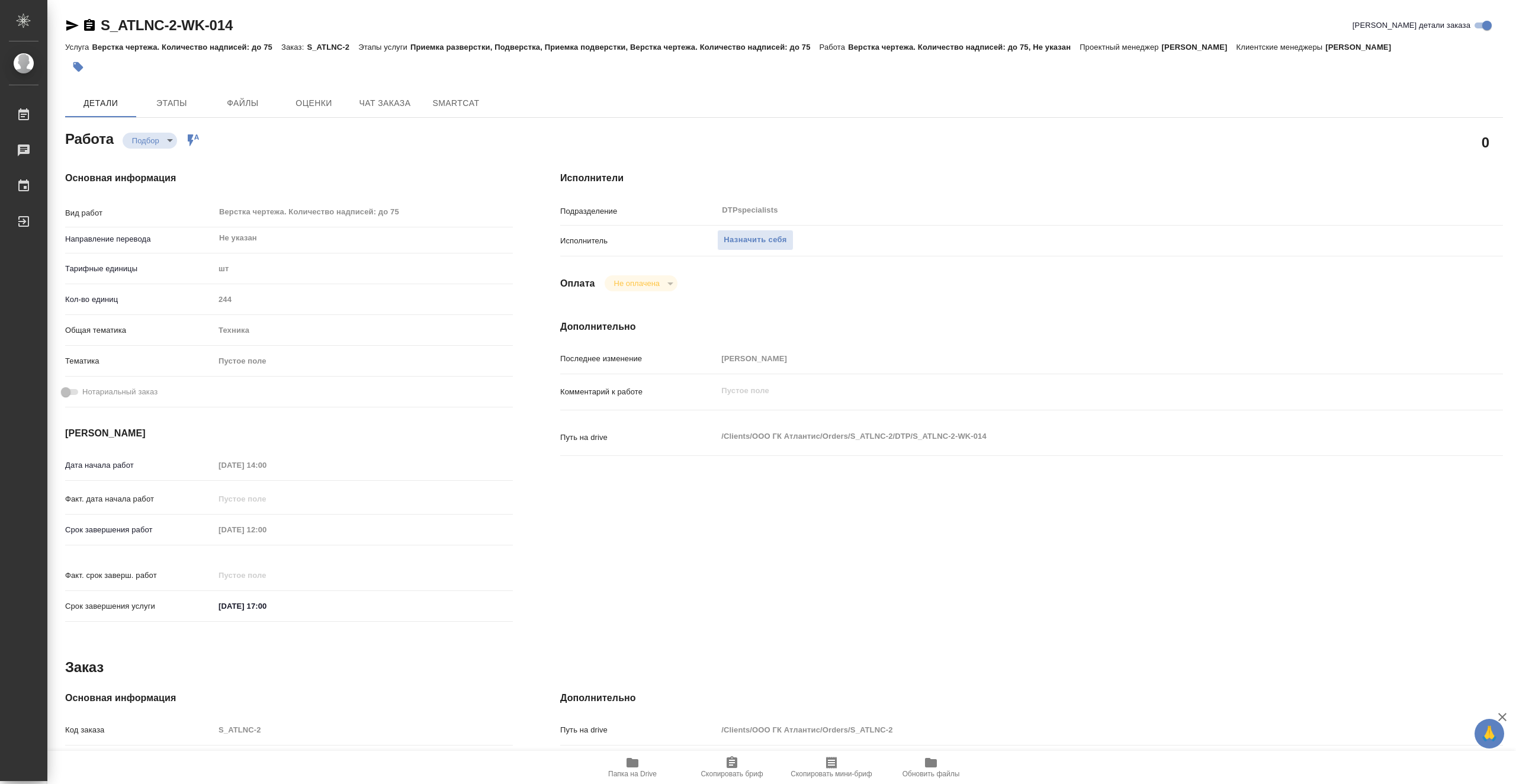
type textarea "x"
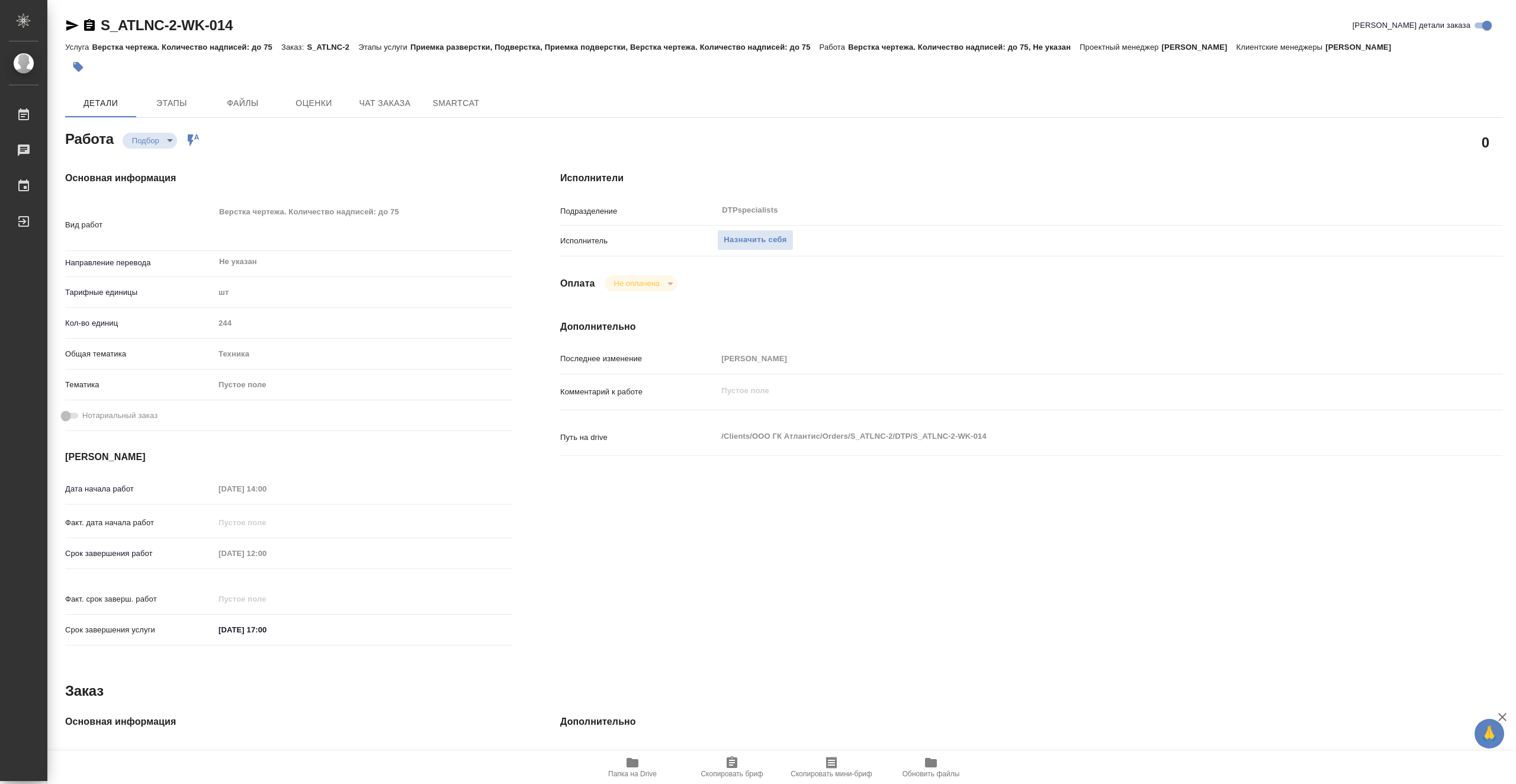
type textarea "x"
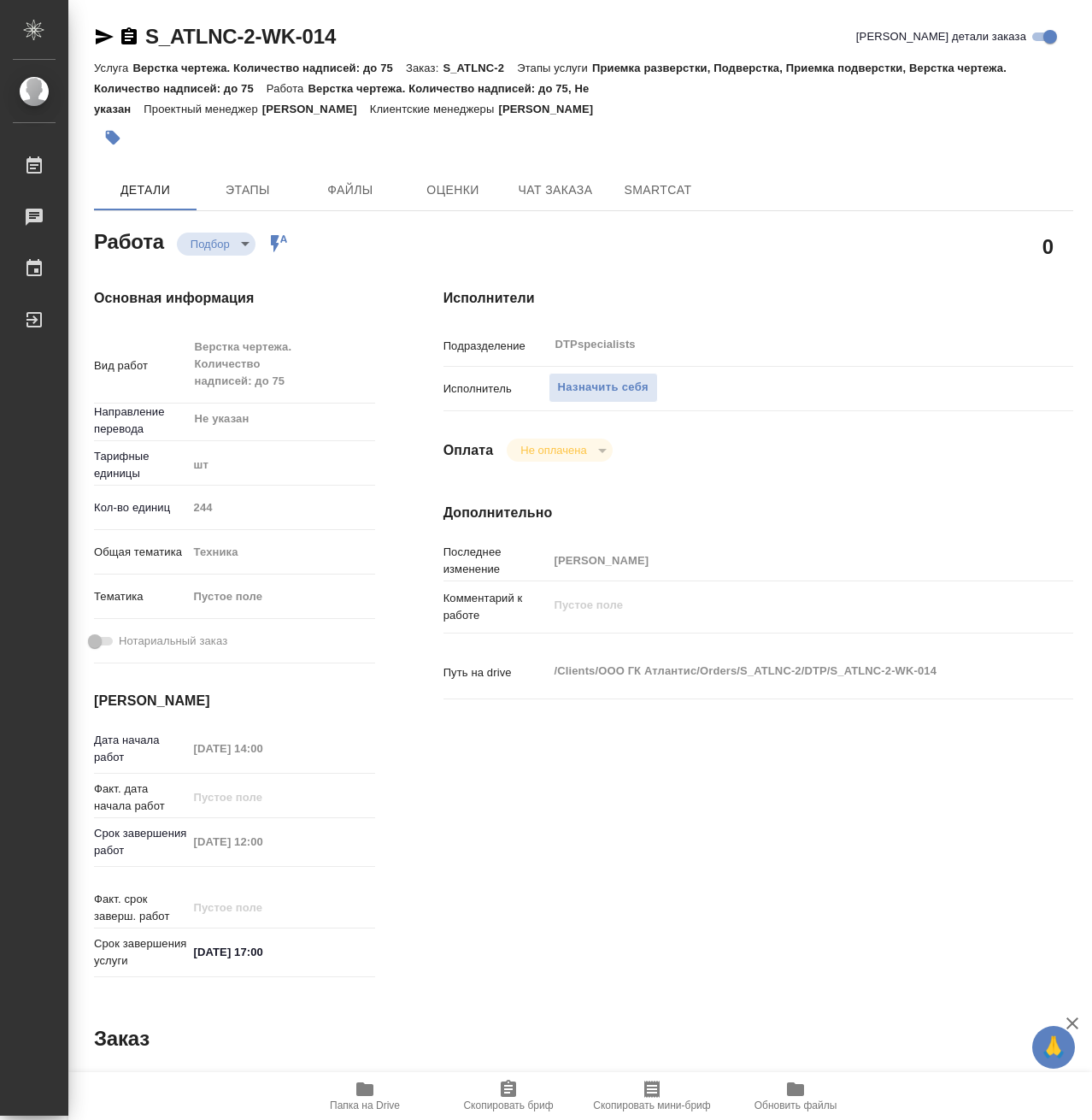
type textarea "x"
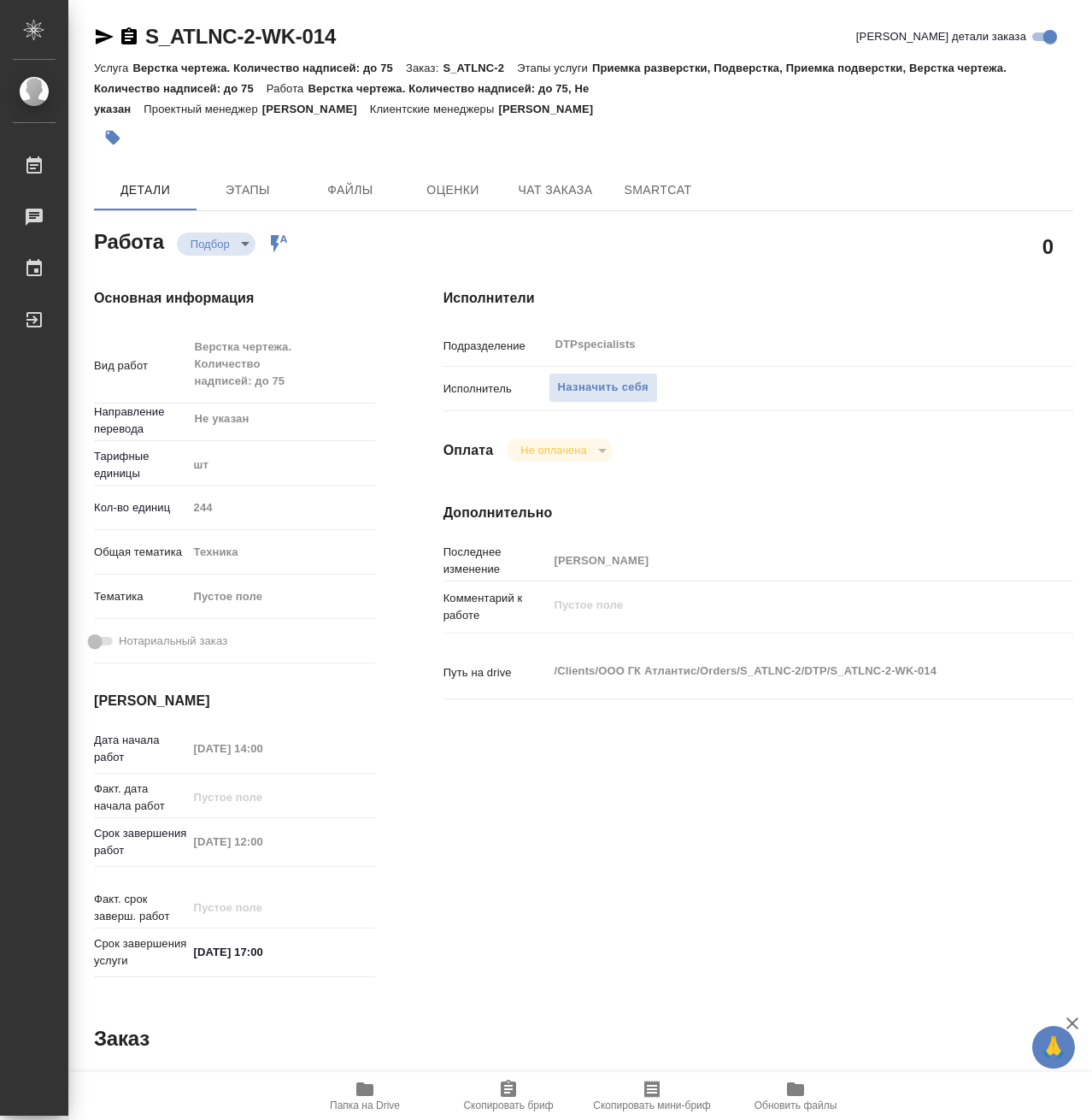
type textarea "x"
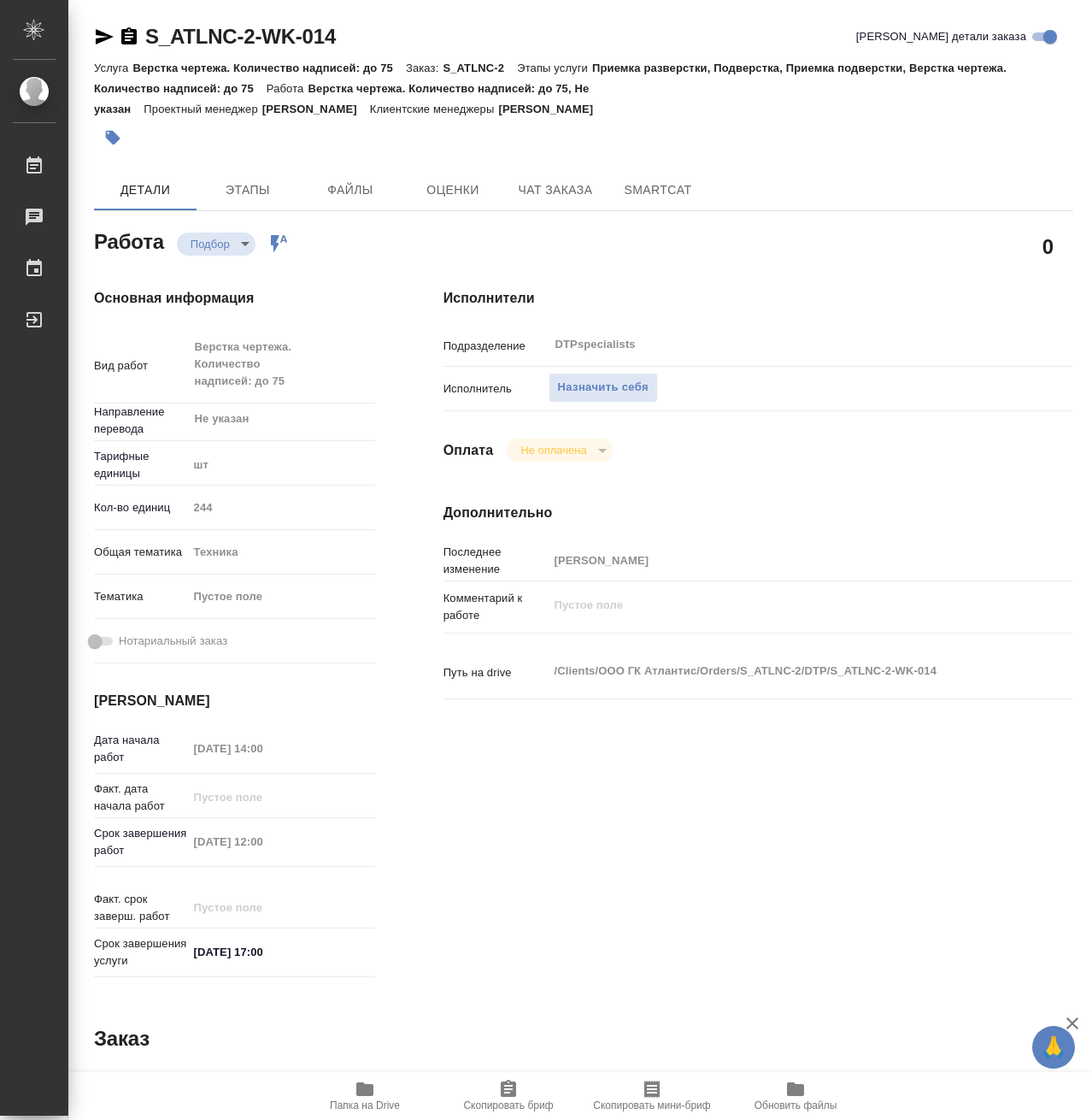
type textarea "x"
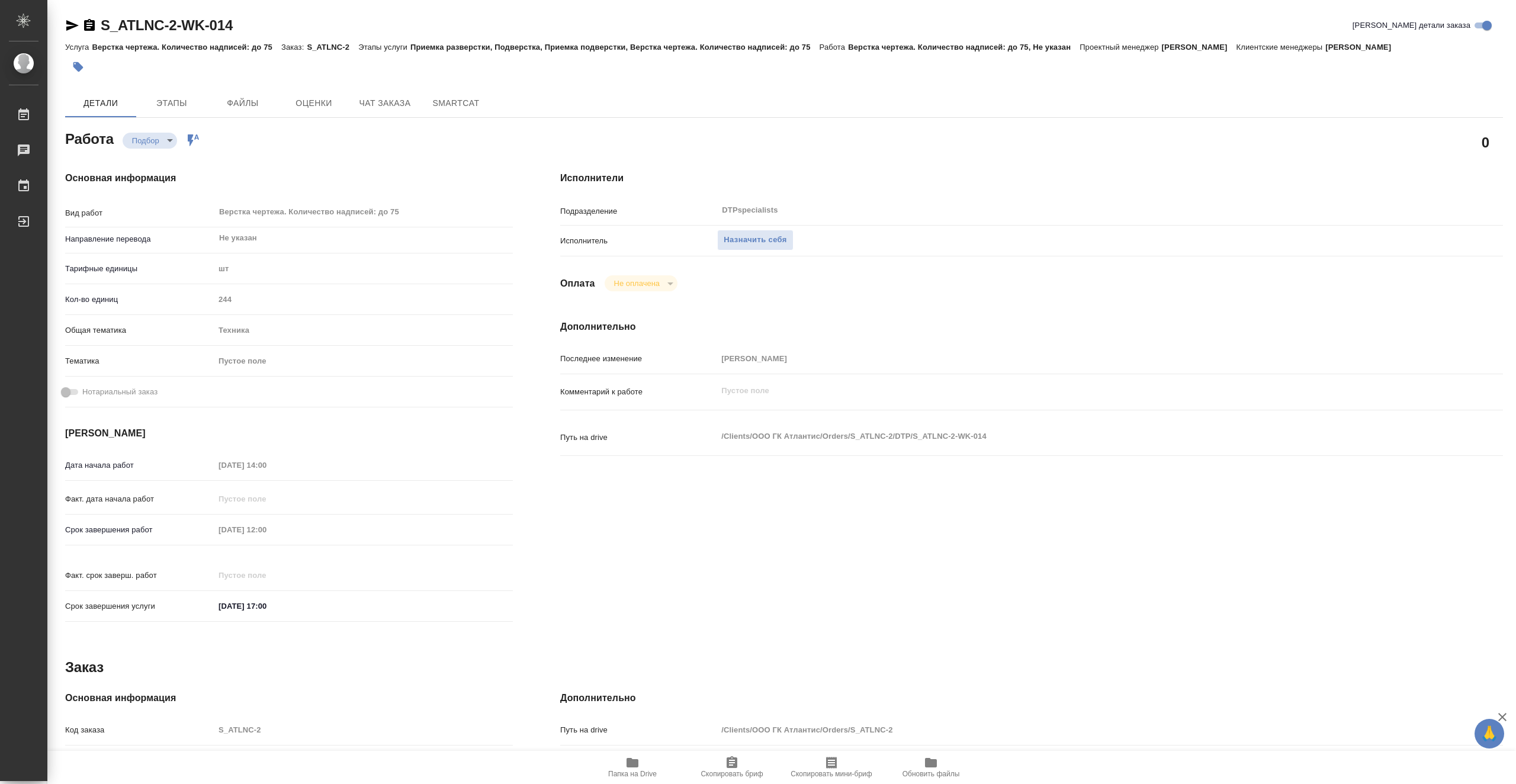
type textarea "x"
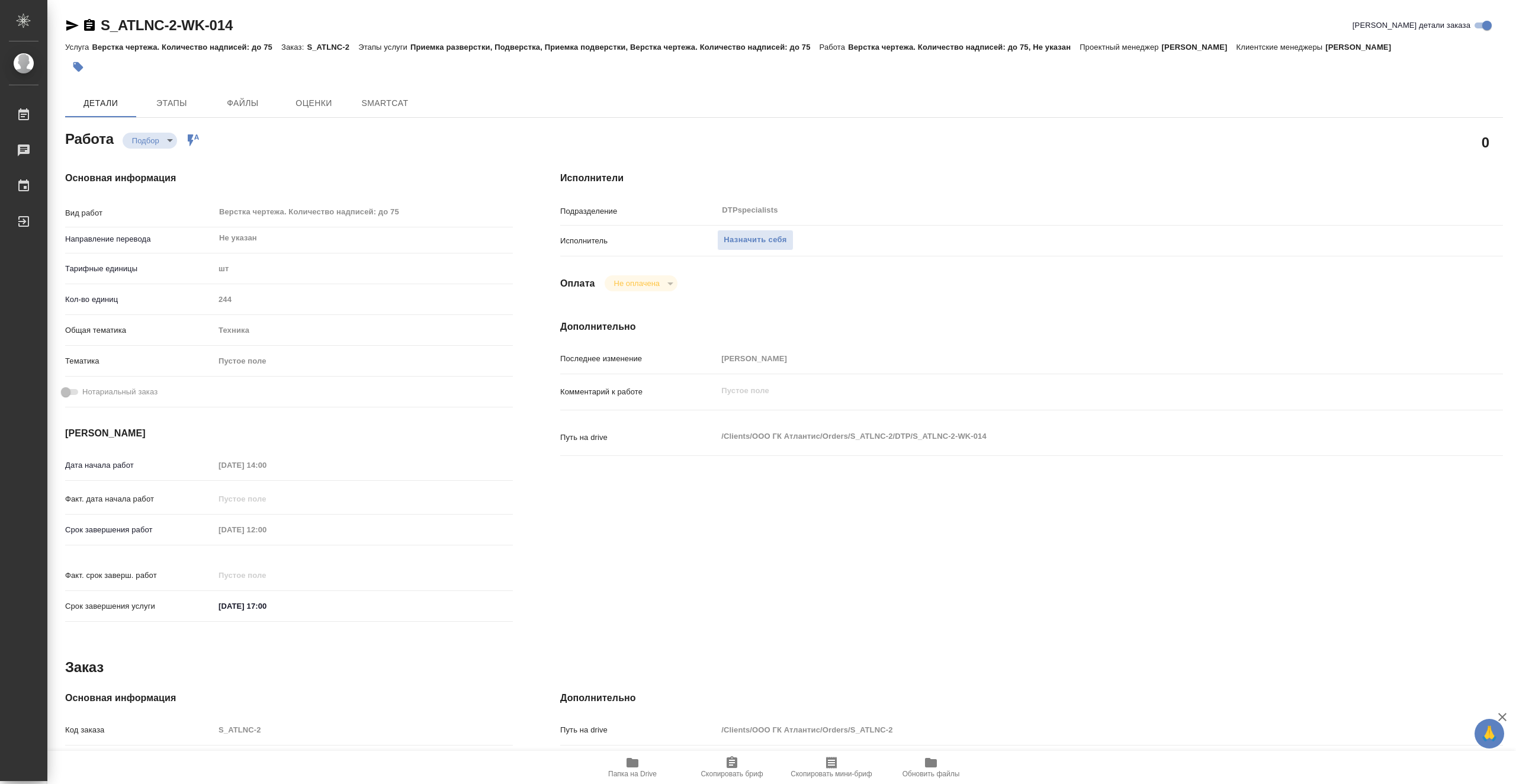
type textarea "x"
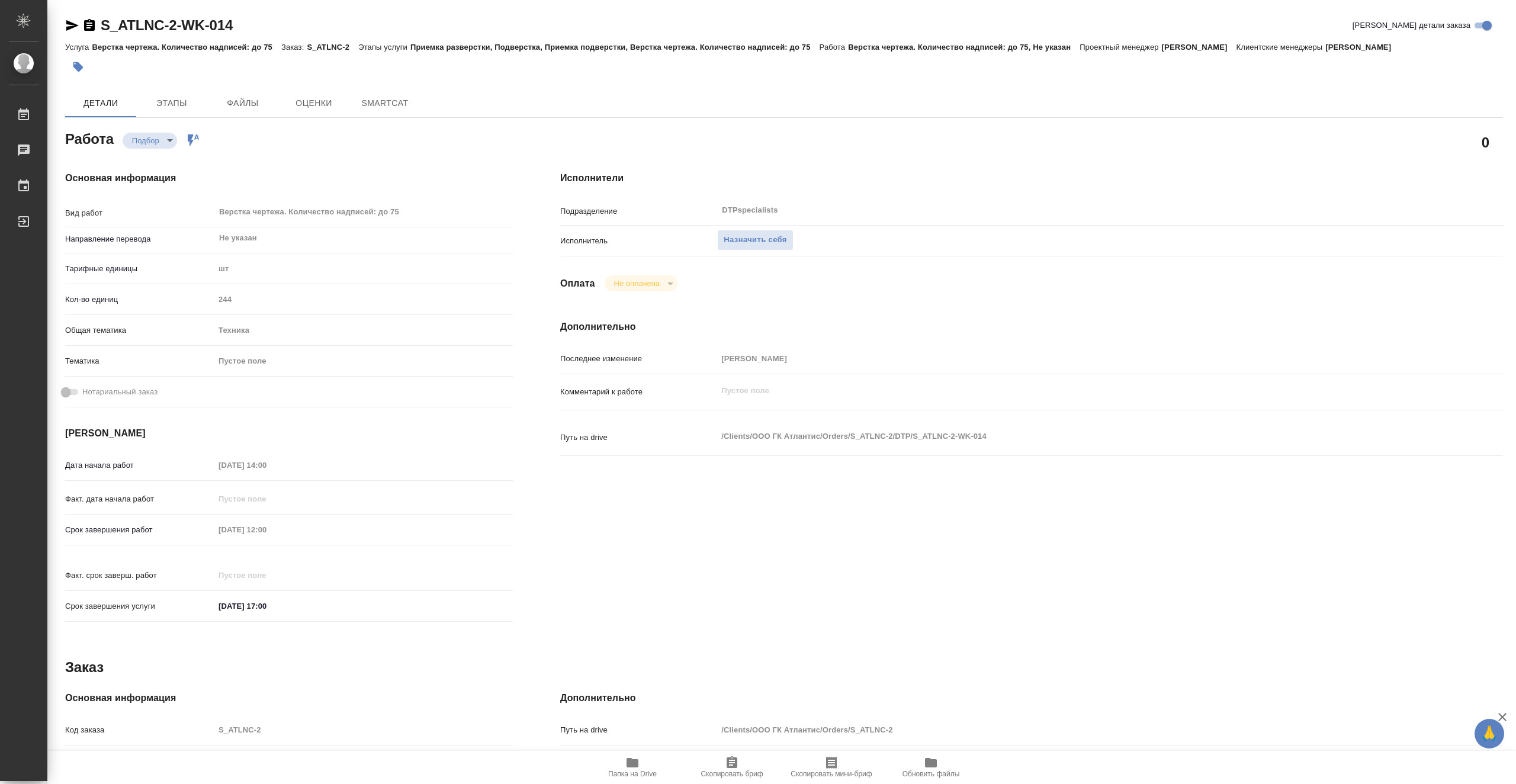
type textarea "x"
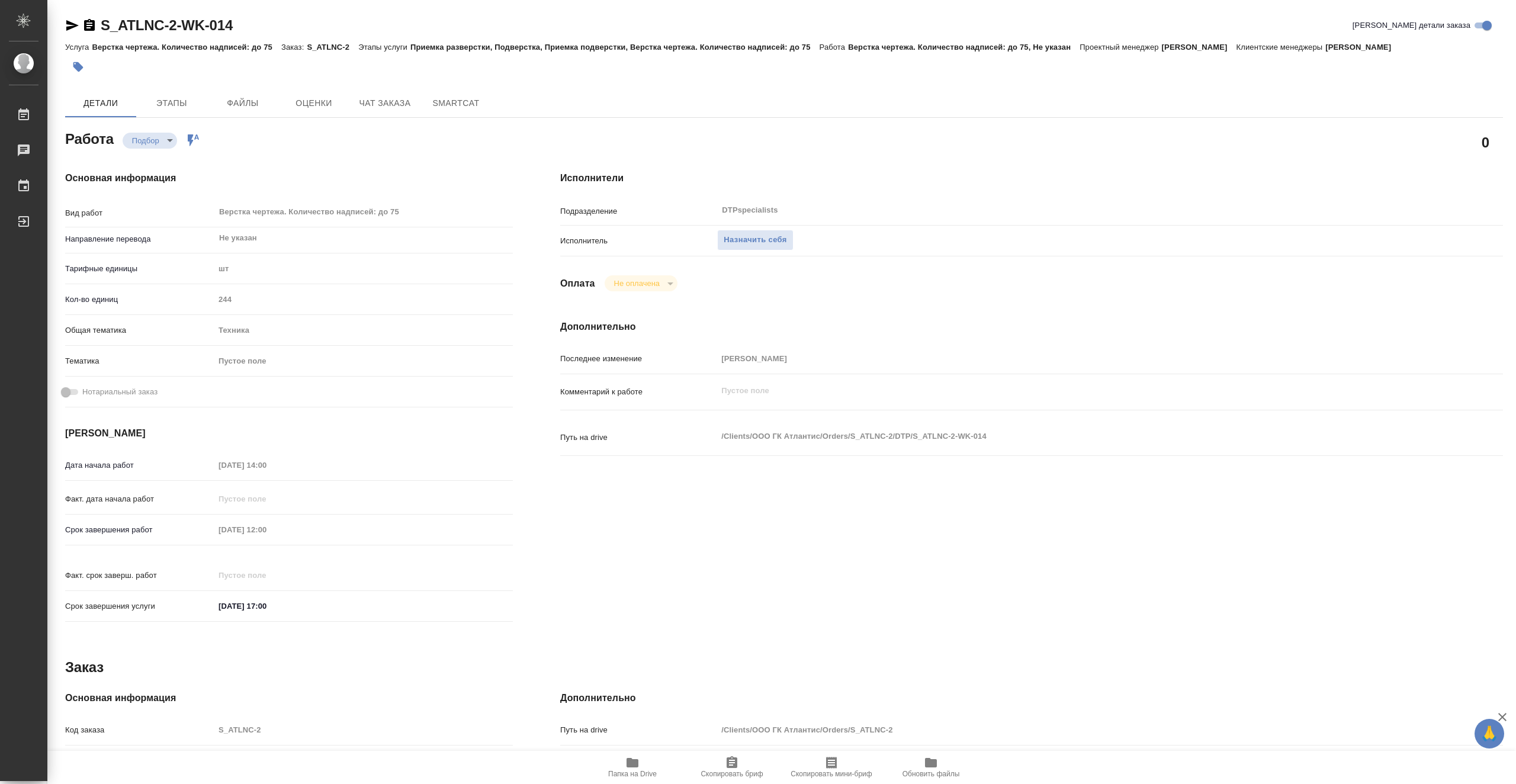
type textarea "x"
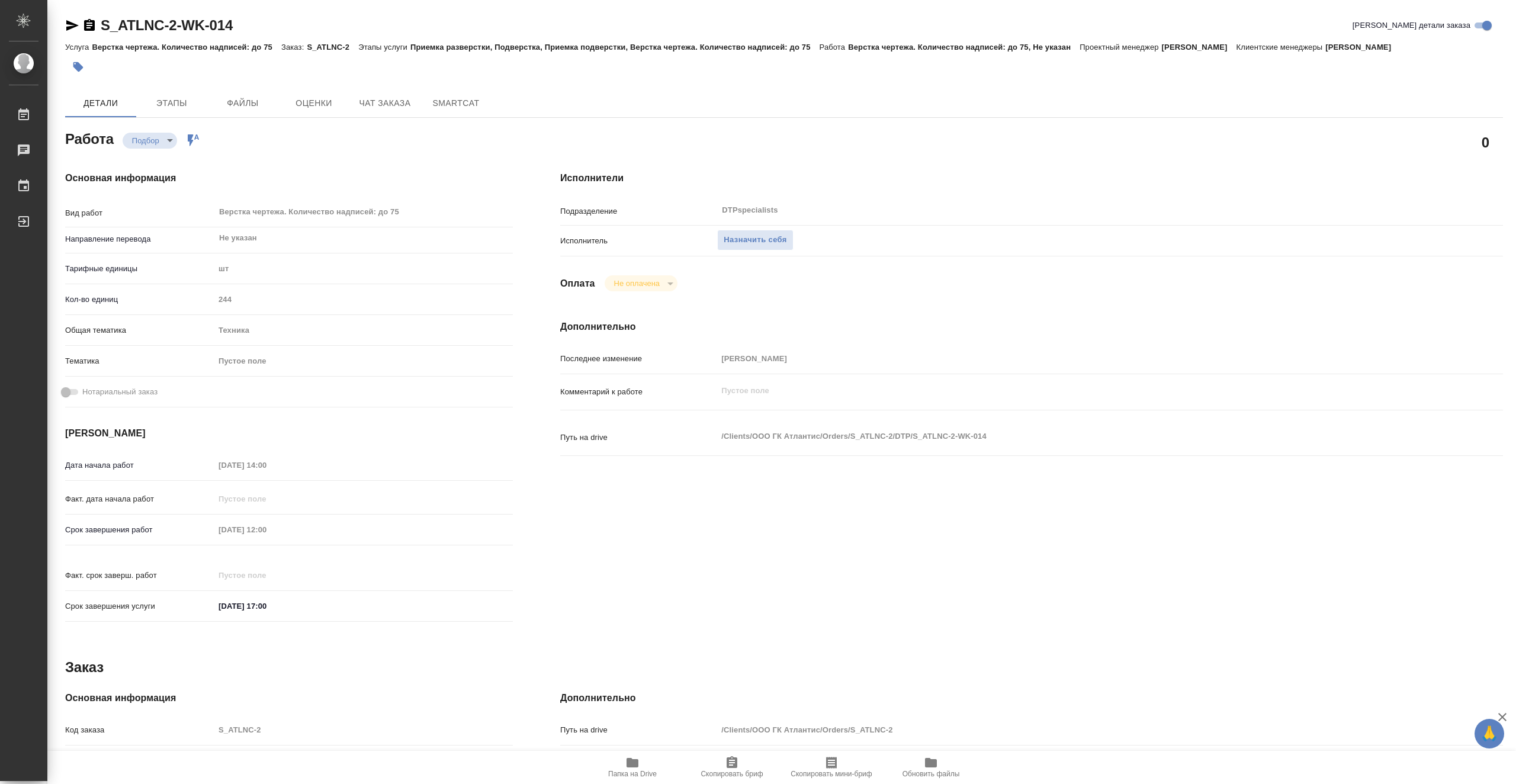
type textarea "x"
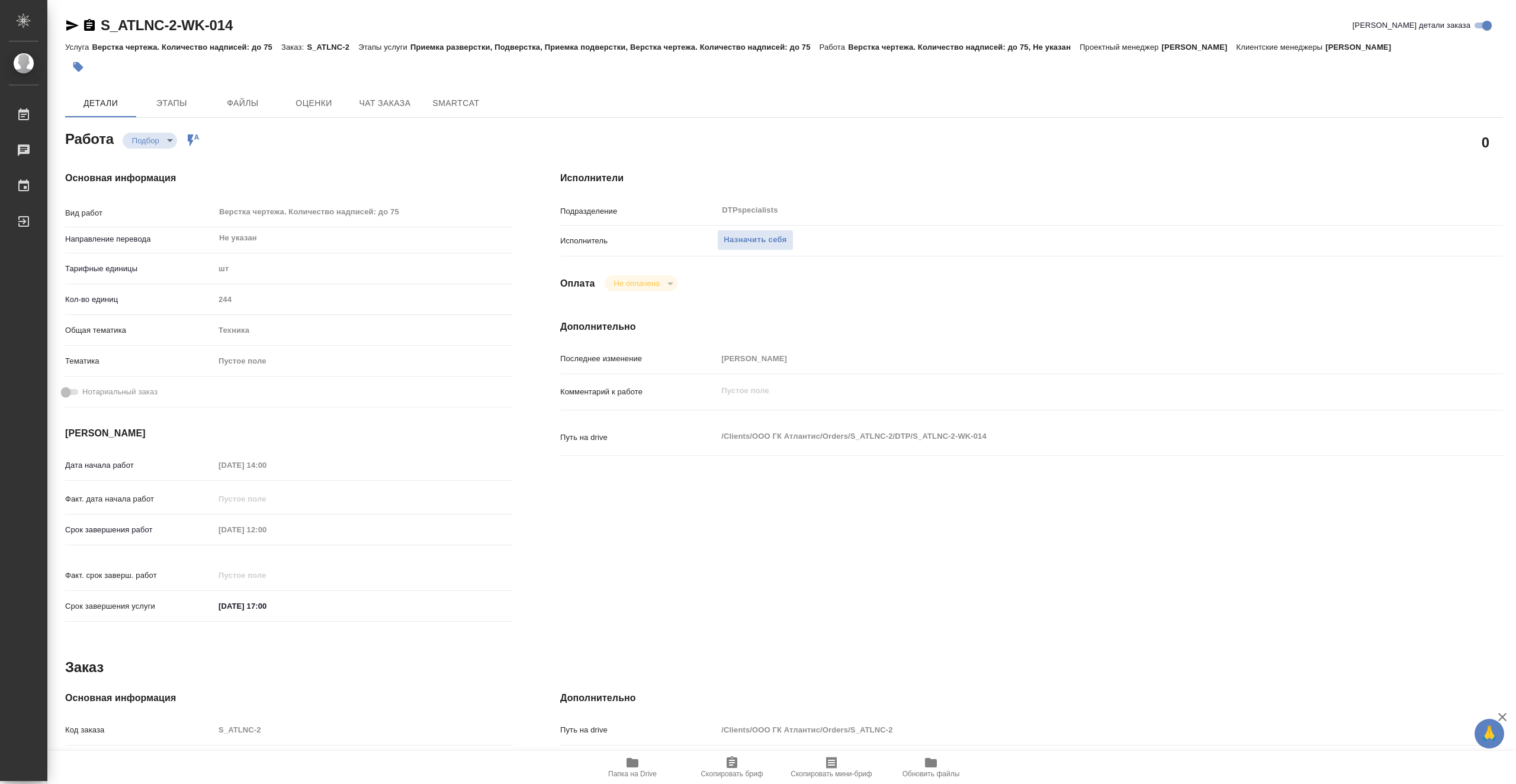
type textarea "x"
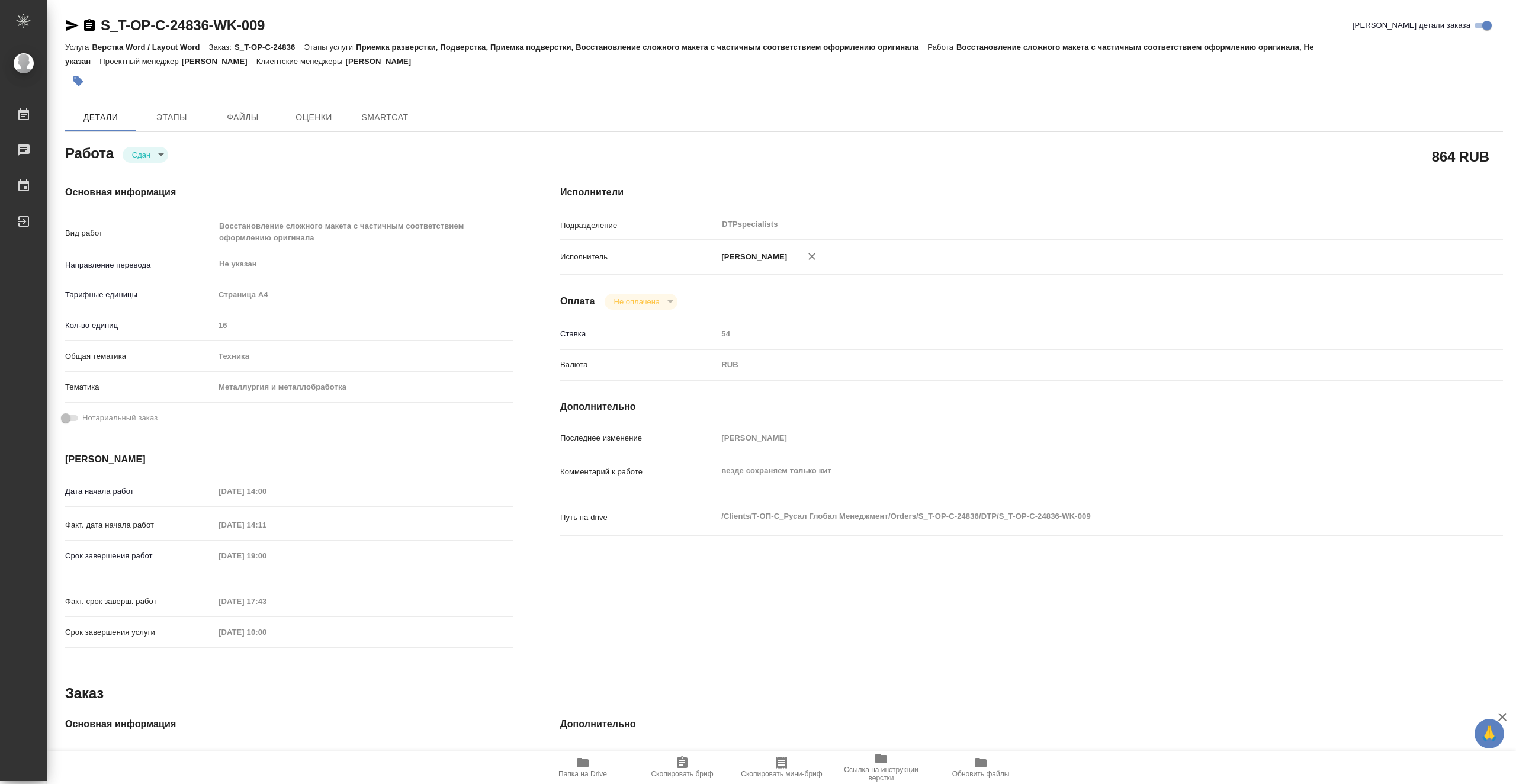
type textarea "x"
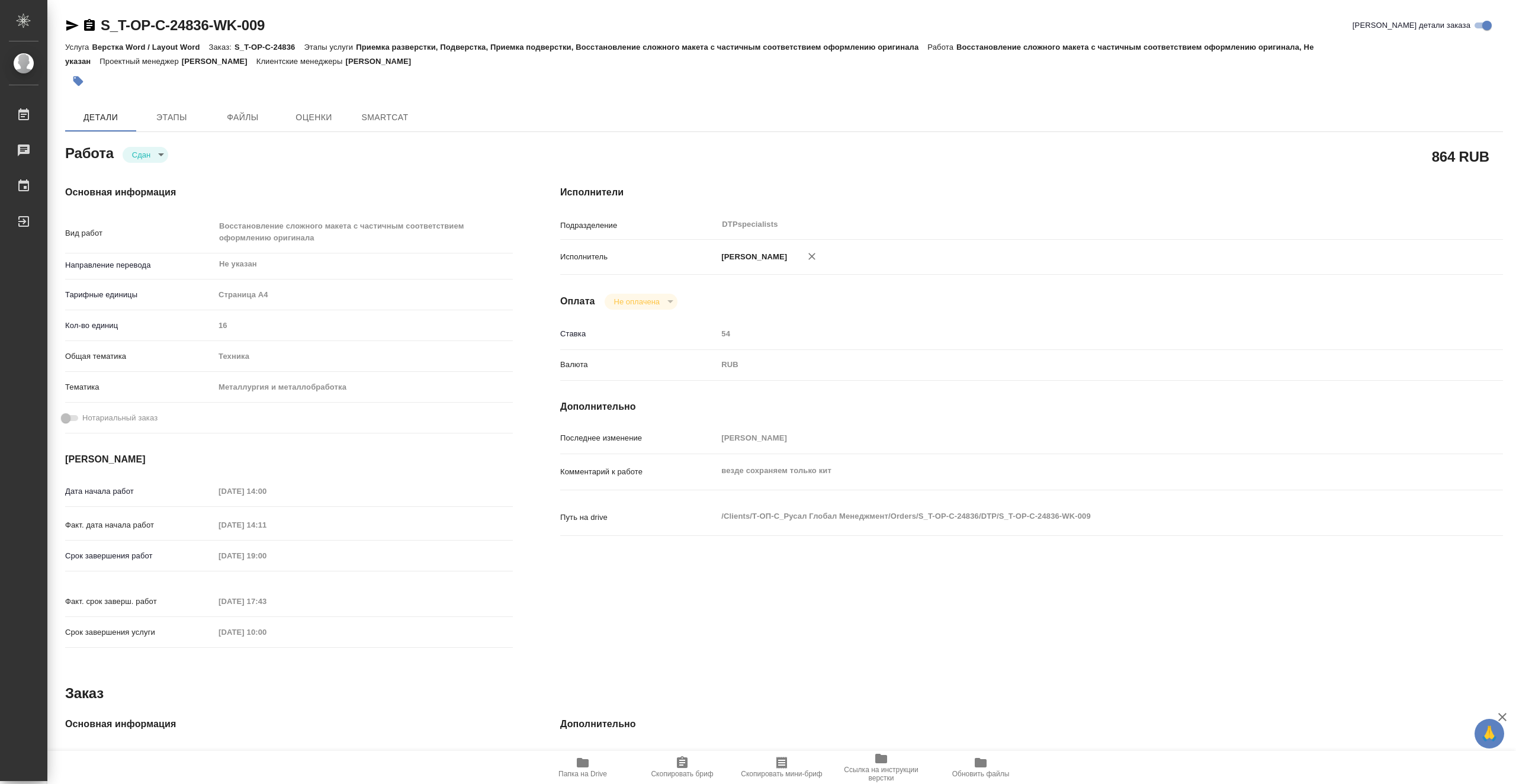
type textarea "x"
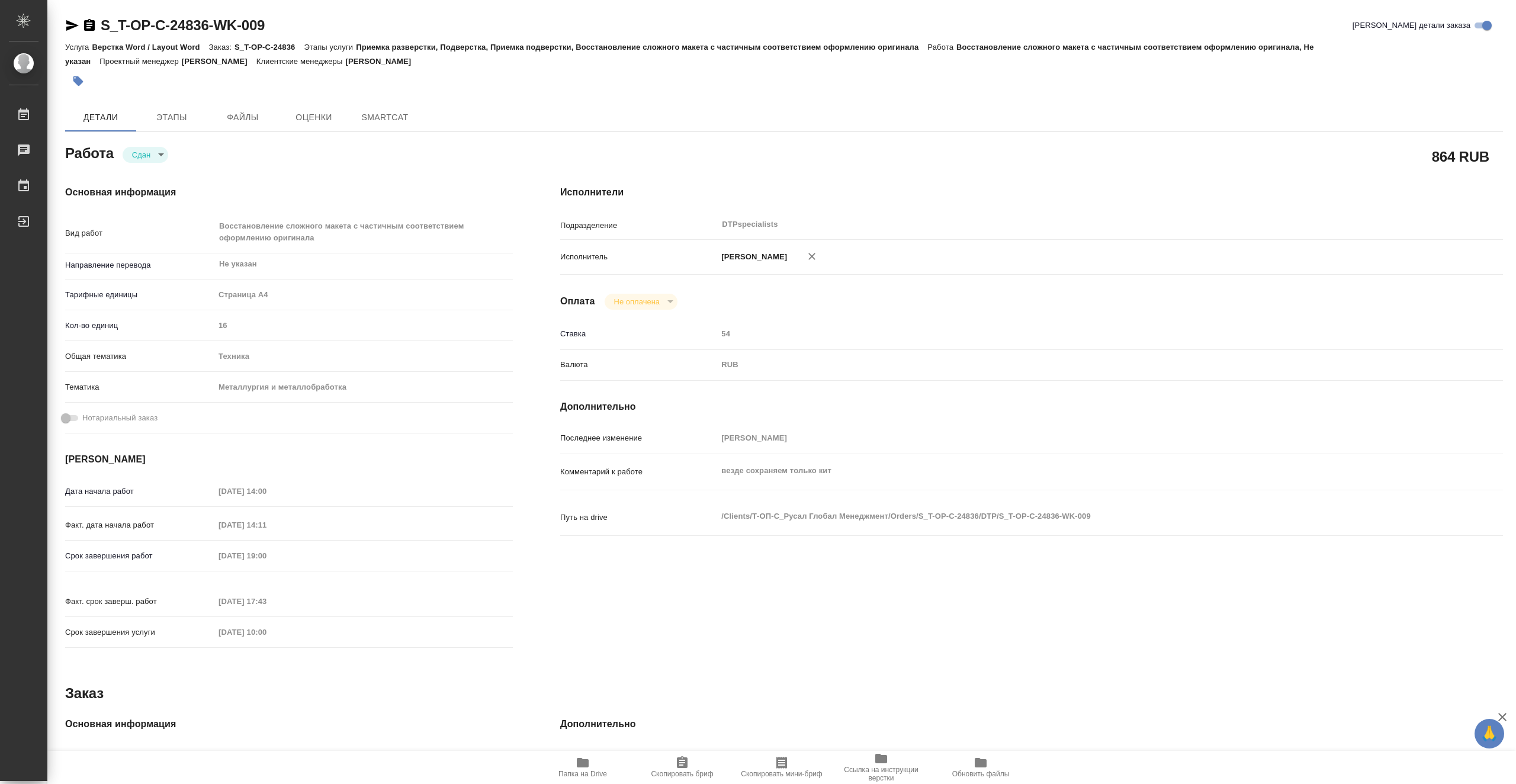
type textarea "x"
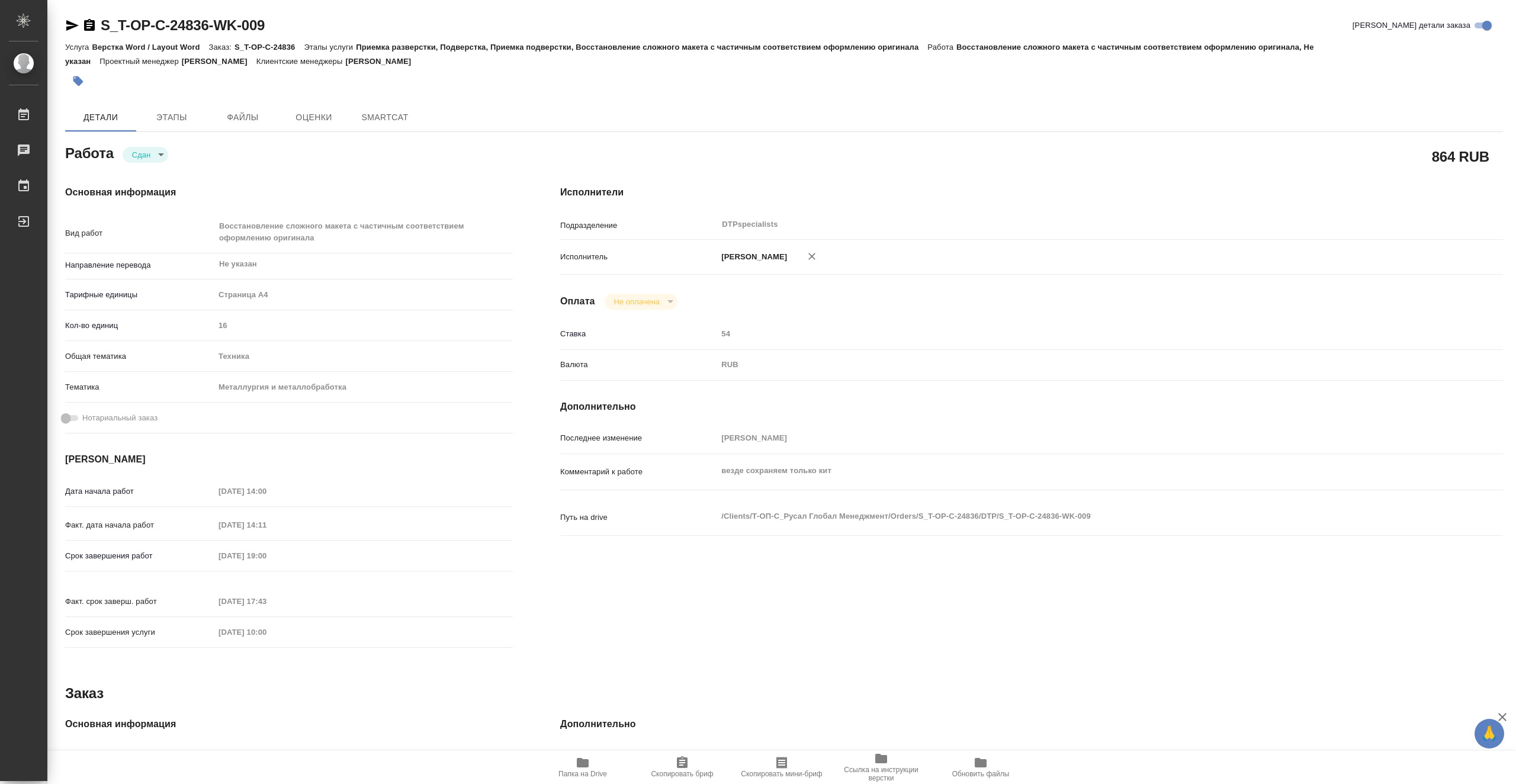
type textarea "x"
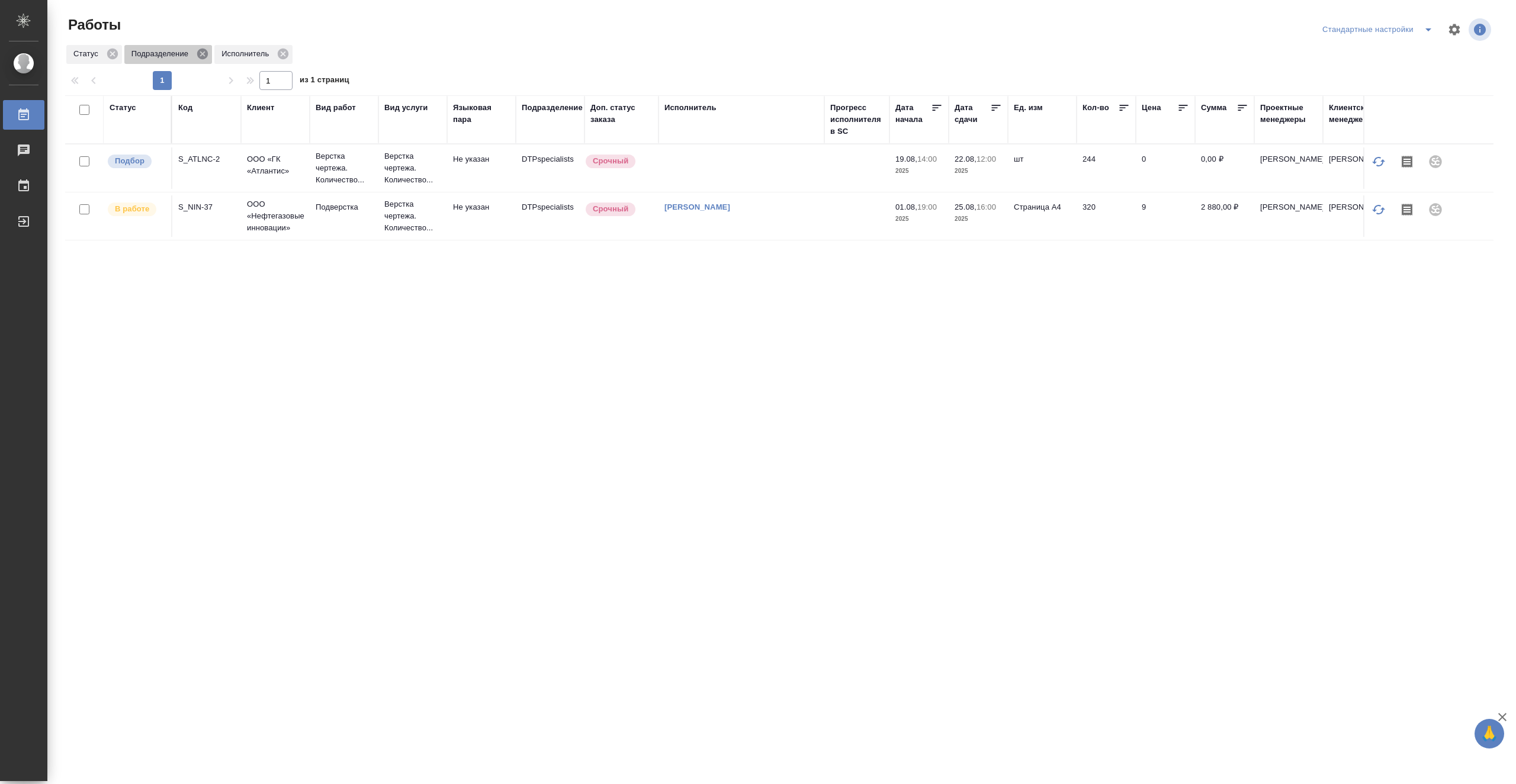
click at [203, 52] on icon at bounding box center [203, 54] width 11 height 11
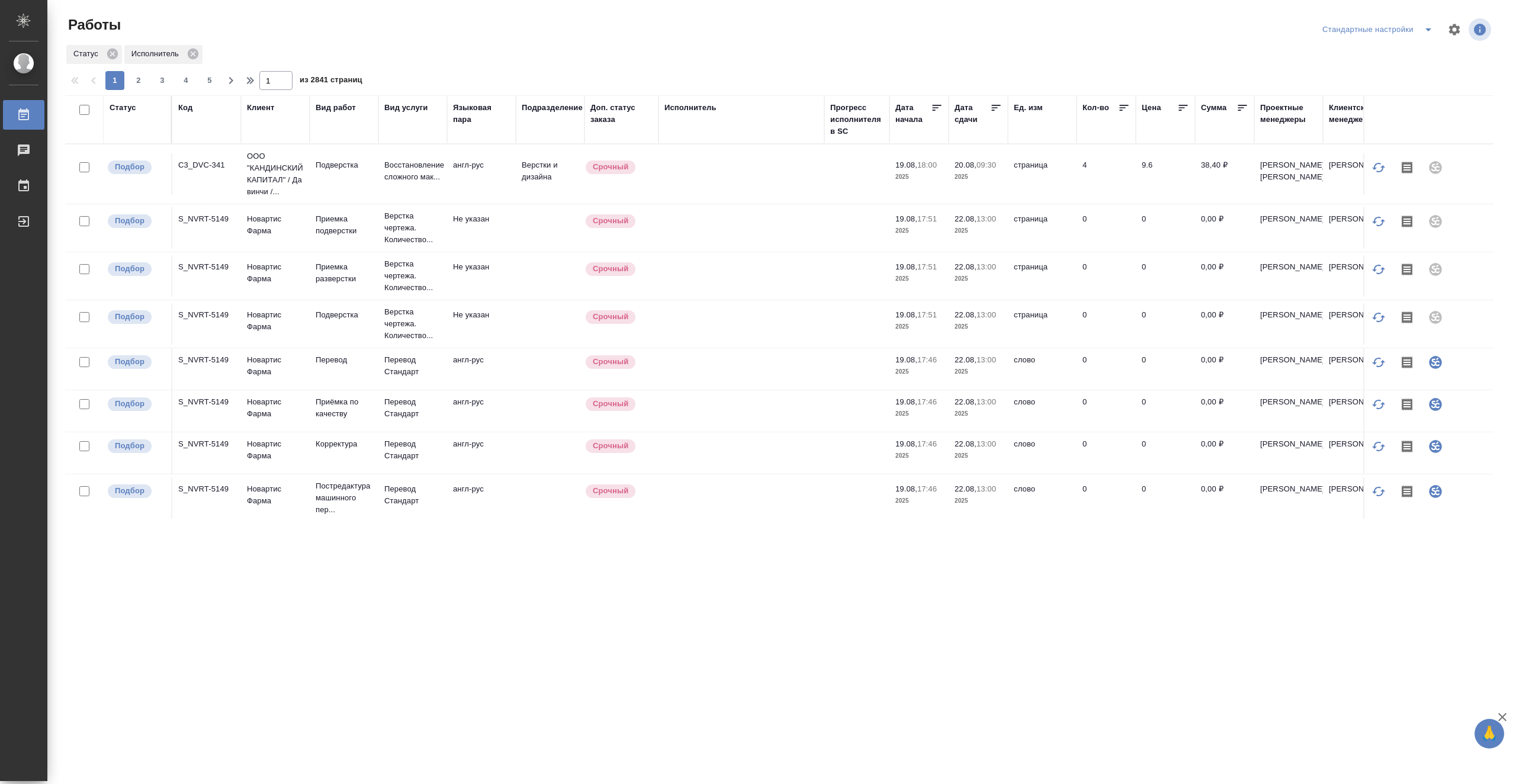
click at [696, 113] on div "Исполнитель" at bounding box center [691, 108] width 52 height 12
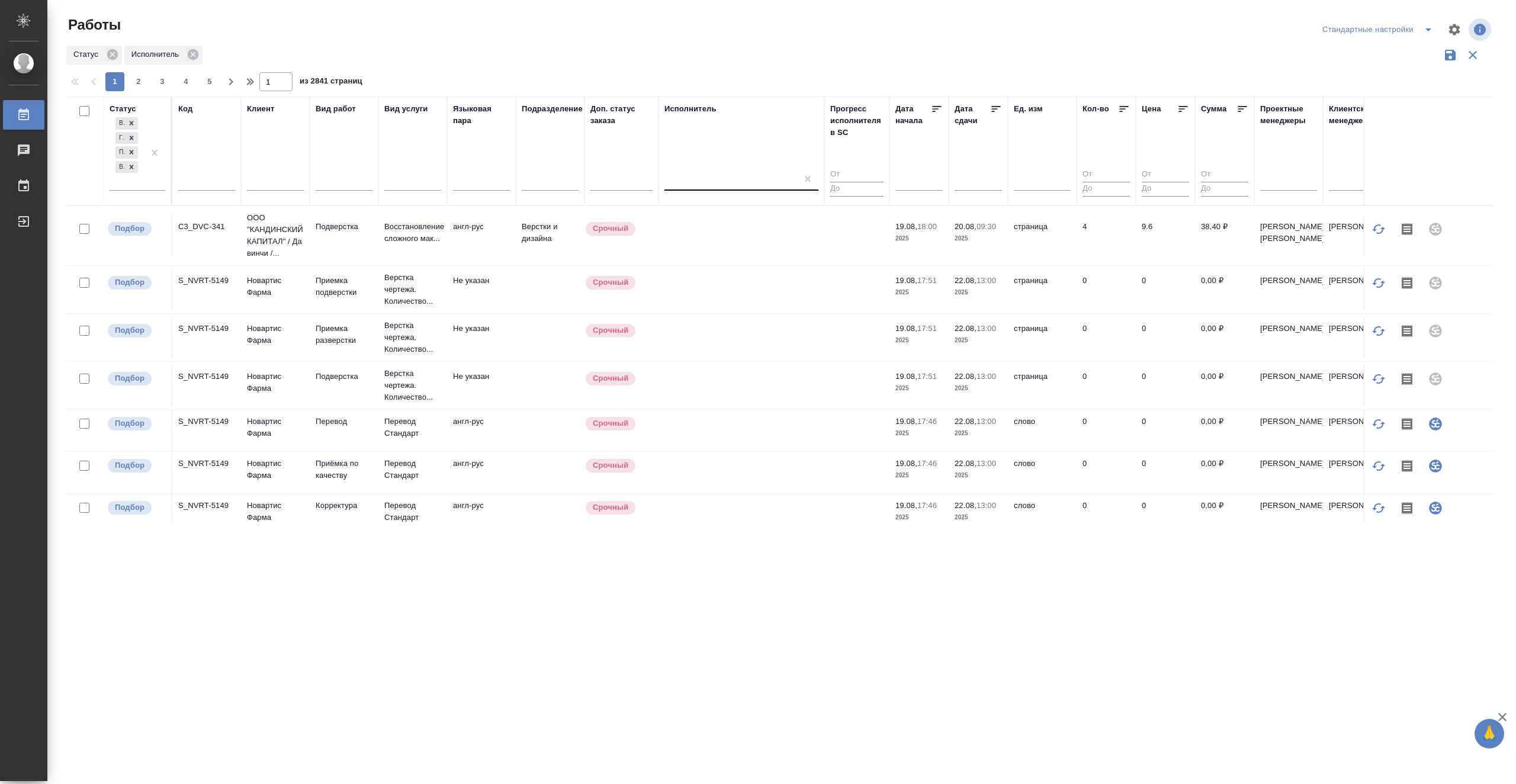
click at [688, 179] on div at bounding box center [731, 179] width 133 height 17
click at [701, 215] on div "Свои работы" at bounding box center [753, 217] width 178 height 21
